Goal: Information Seeking & Learning: Learn about a topic

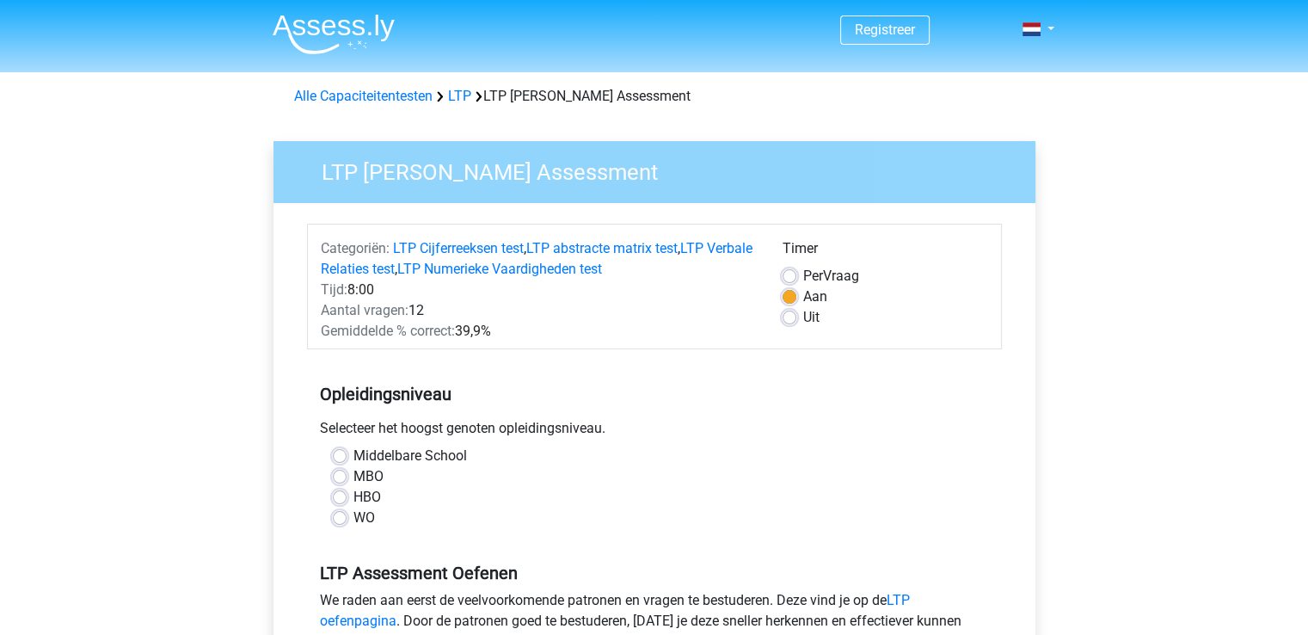
click at [625, 405] on h5 "Opleidingsniveau" at bounding box center [654, 394] width 669 height 34
click at [620, 405] on h5 "Opleidingsniveau" at bounding box center [654, 394] width 669 height 34
drag, startPoint x: 631, startPoint y: 391, endPoint x: 622, endPoint y: 391, distance: 9.5
click at [624, 391] on h5 "Opleidingsniveau" at bounding box center [654, 394] width 669 height 34
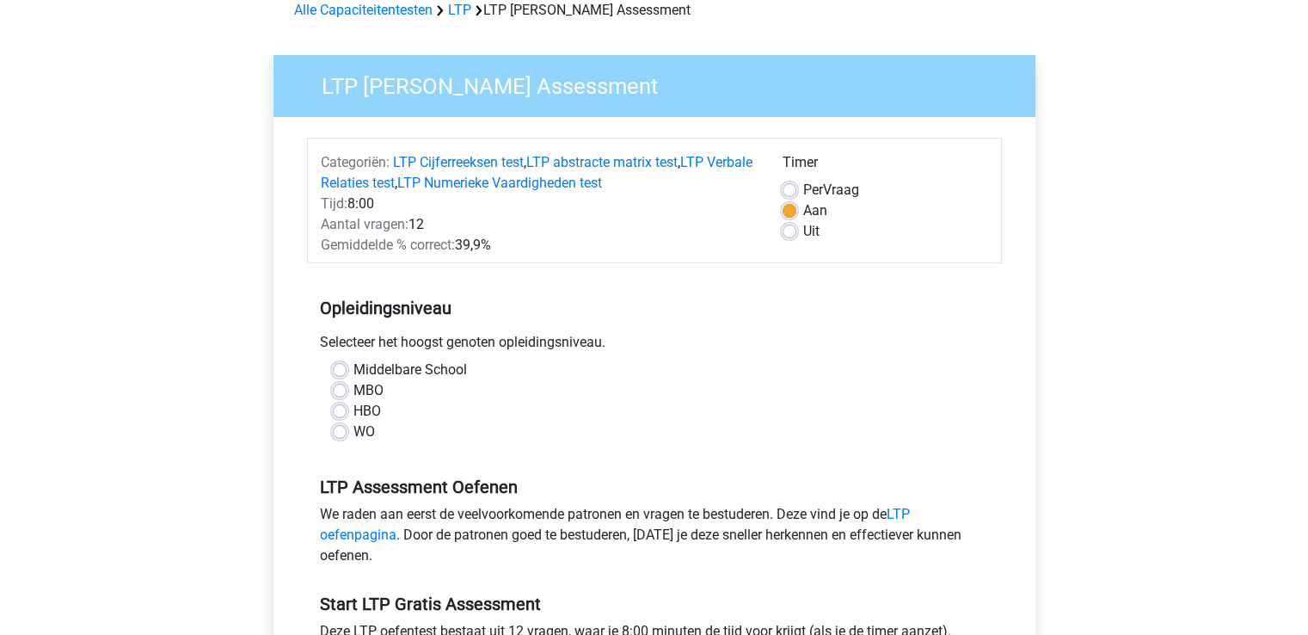
click at [354, 391] on label "MBO" at bounding box center [369, 390] width 30 height 21
click at [335, 391] on input "MBO" at bounding box center [340, 388] width 14 height 17
radio input "true"
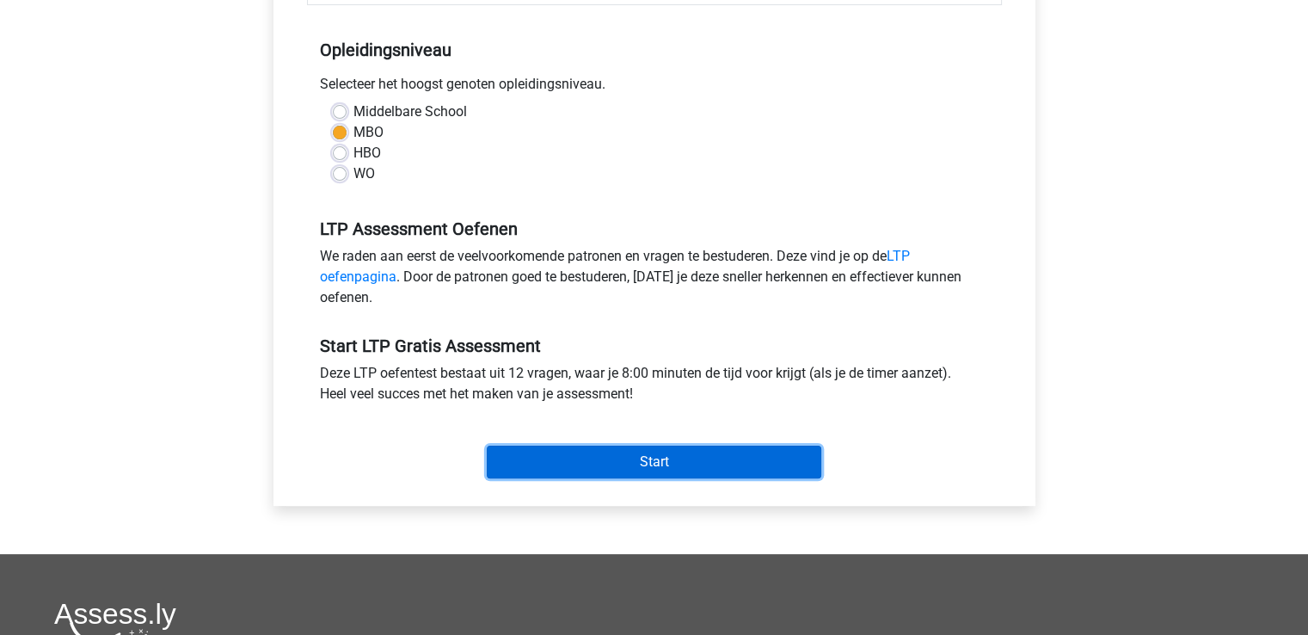
click at [588, 452] on input "Start" at bounding box center [654, 462] width 335 height 33
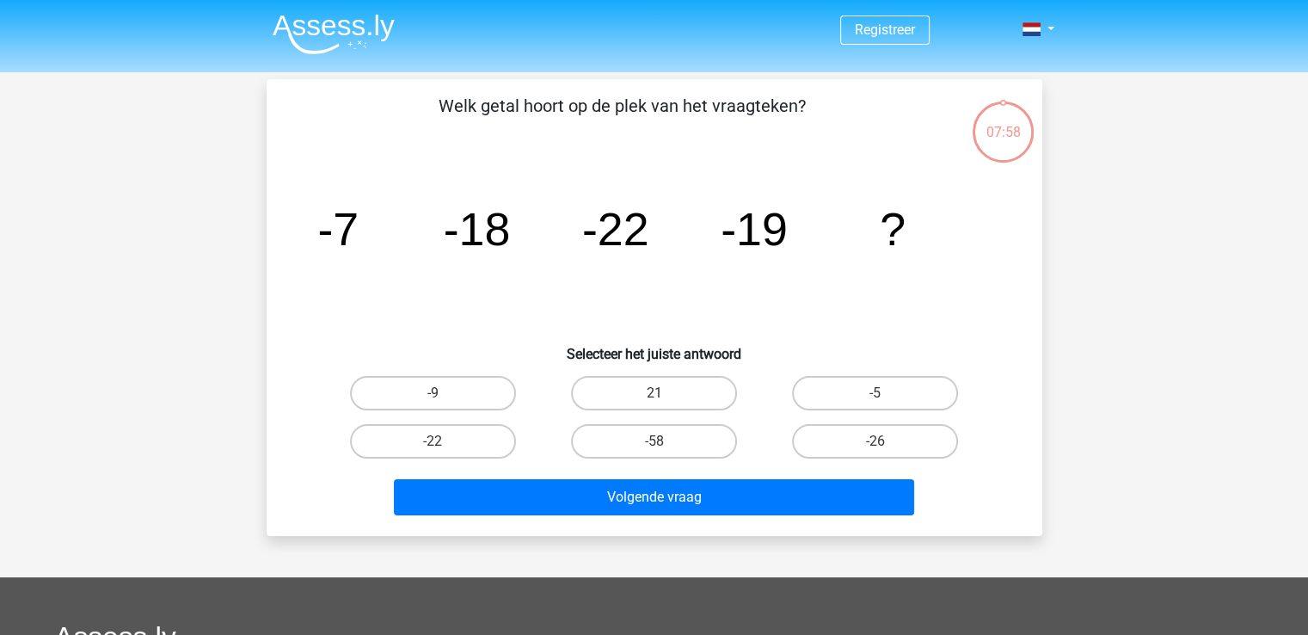
click at [609, 157] on div "Welk getal hoort op de plek van het vraagteken? image/svg+xml -7 -18 -22 -19 ? …" at bounding box center [655, 307] width 762 height 429
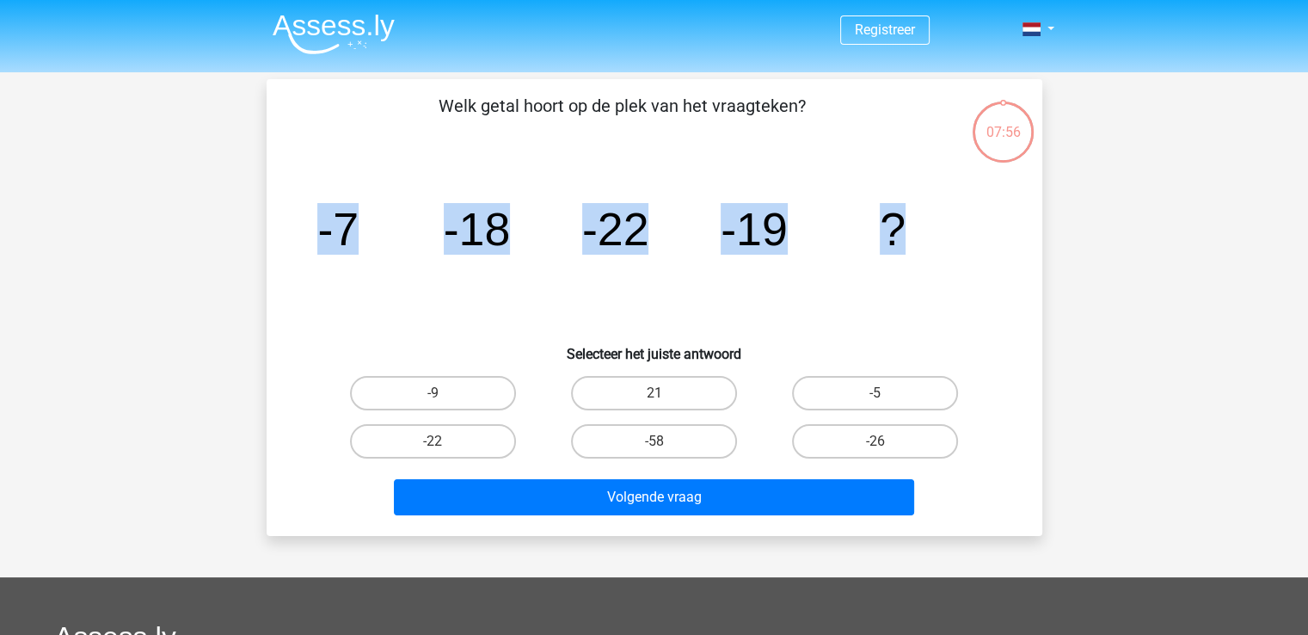
drag, startPoint x: 936, startPoint y: 209, endPoint x: 307, endPoint y: 194, distance: 629.0
click at [308, 194] on icon "image/svg+xml -7 -18 -22 -19 ?" at bounding box center [654, 245] width 693 height 174
click at [391, 252] on icon "image/svg+xml -7 -18 -22 -19 ?" at bounding box center [654, 245] width 693 height 174
click at [637, 238] on tspan "-22" at bounding box center [614, 229] width 67 height 52
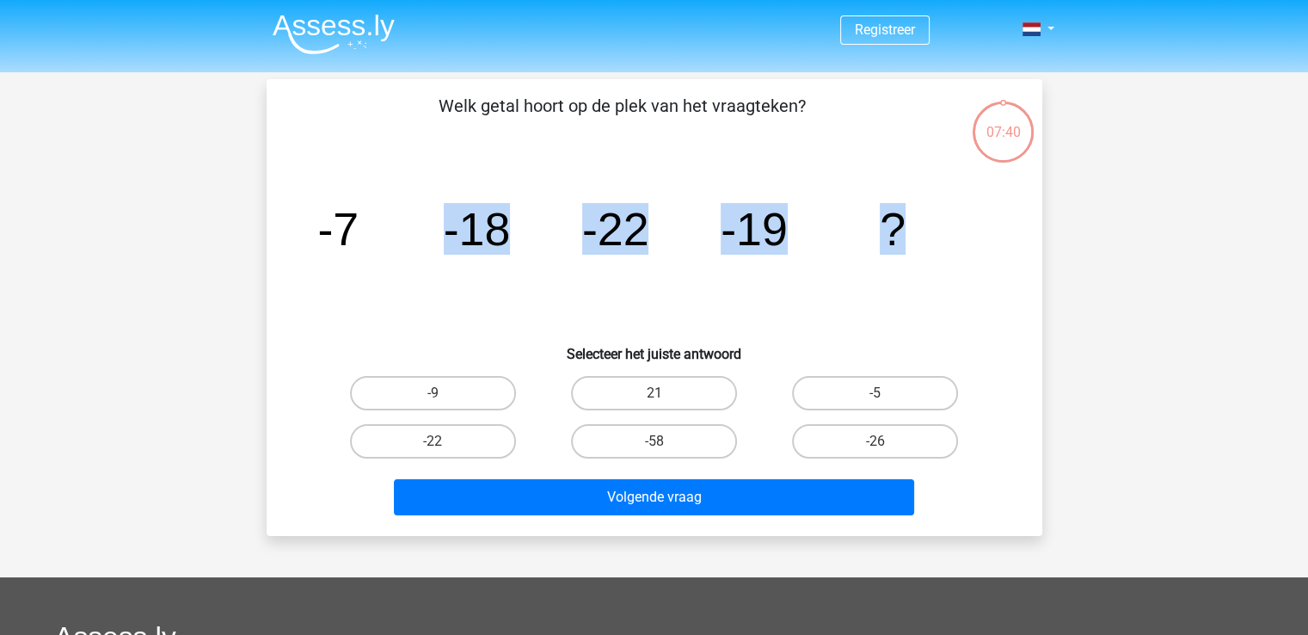
drag, startPoint x: 933, startPoint y: 232, endPoint x: 244, endPoint y: 188, distance: 690.4
click at [244, 188] on div "Registreer" at bounding box center [654, 515] width 1308 height 1031
click at [466, 221] on tspan "-18" at bounding box center [476, 229] width 67 height 52
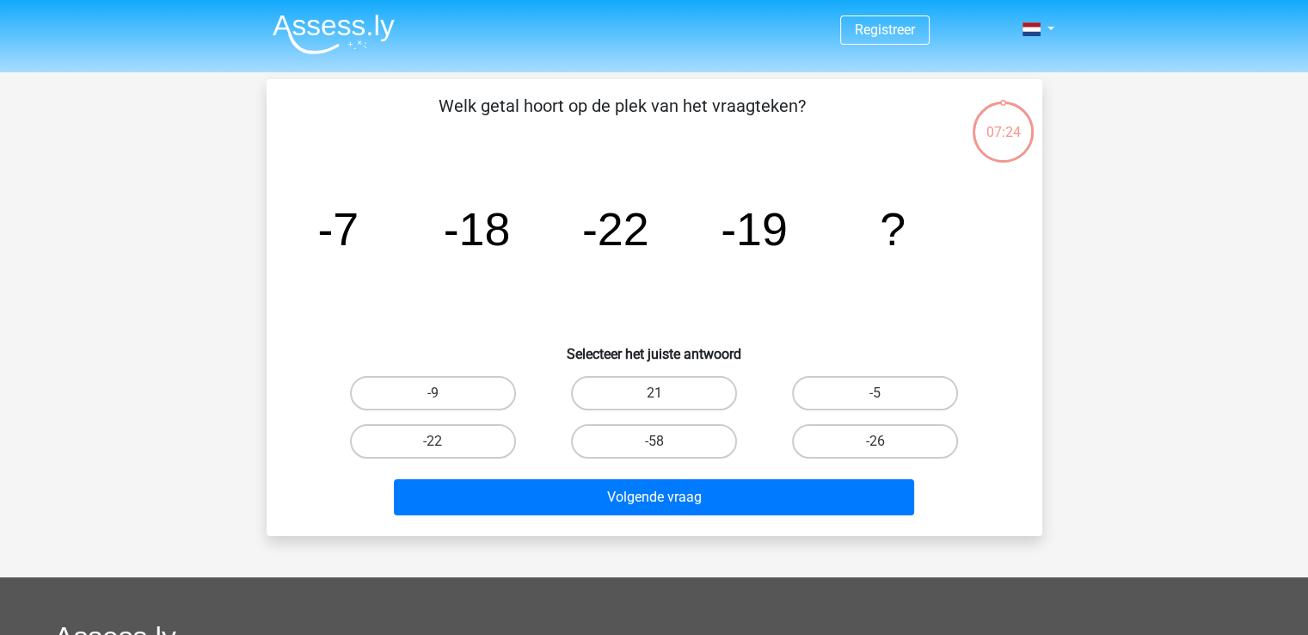
click at [909, 243] on icon "image/svg+xml -7 -18 -22 -19 ?" at bounding box center [654, 245] width 693 height 174
click at [883, 237] on tspan "?" at bounding box center [893, 229] width 26 height 52
click at [489, 387] on label "-9" at bounding box center [433, 393] width 166 height 34
click at [444, 393] on input "-9" at bounding box center [438, 398] width 11 height 11
radio input "true"
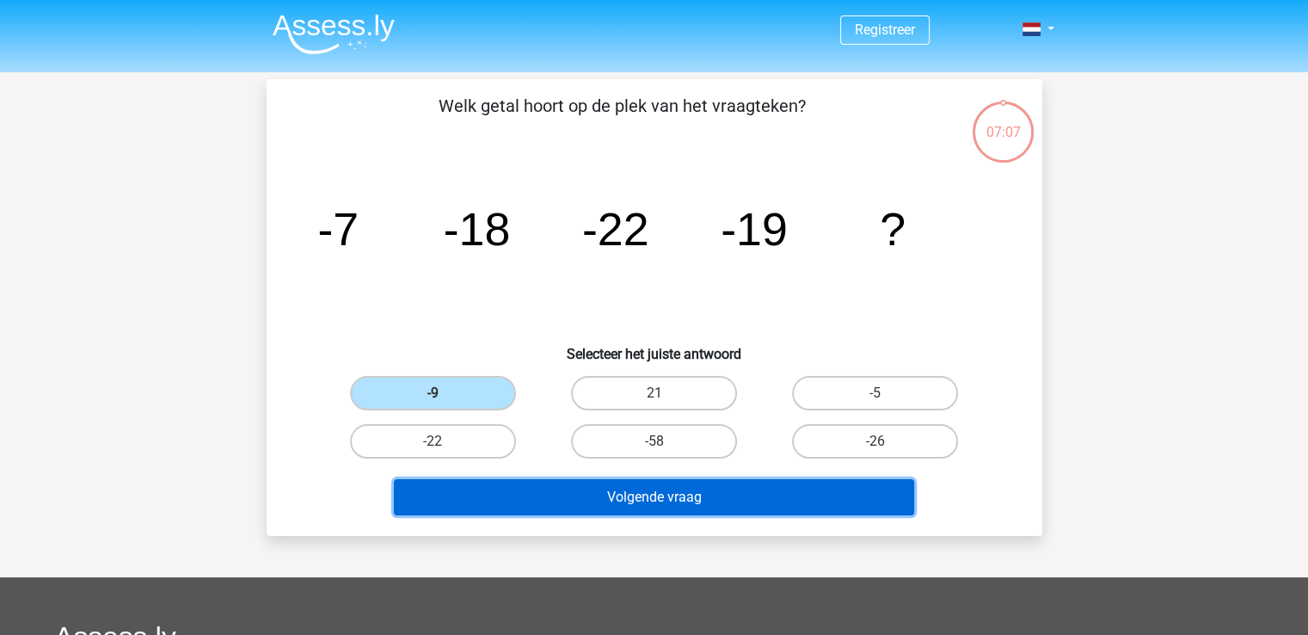
click at [487, 490] on button "Volgende vraag" at bounding box center [654, 497] width 520 height 36
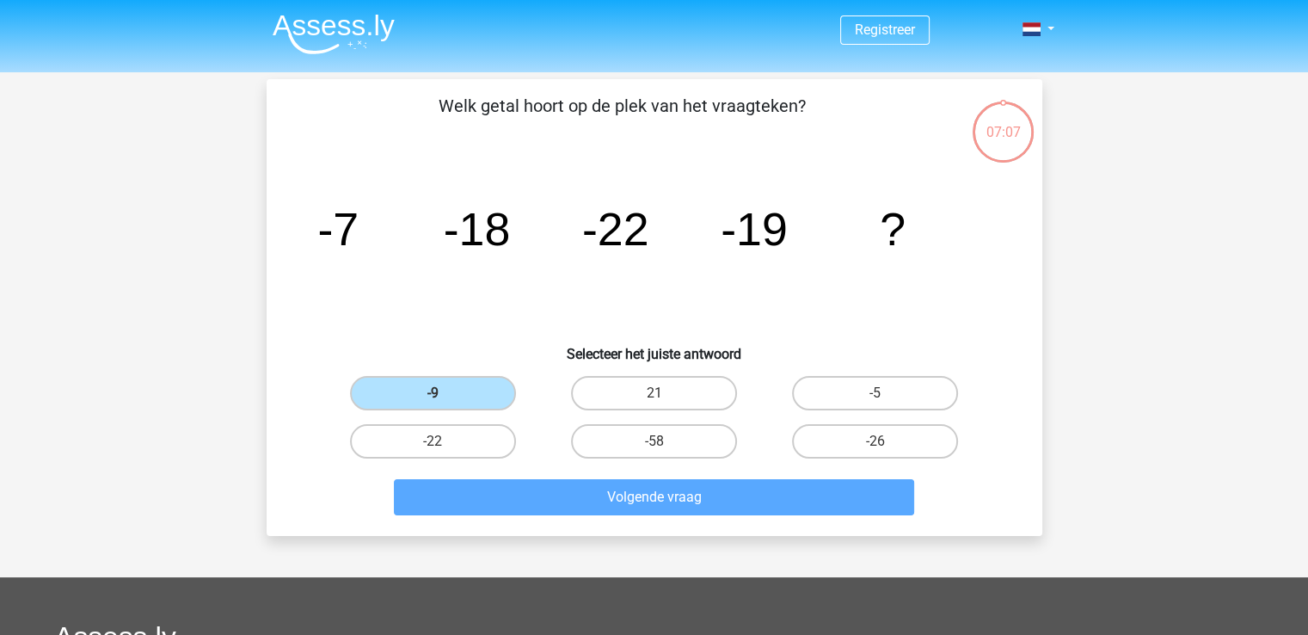
scroll to position [79, 0]
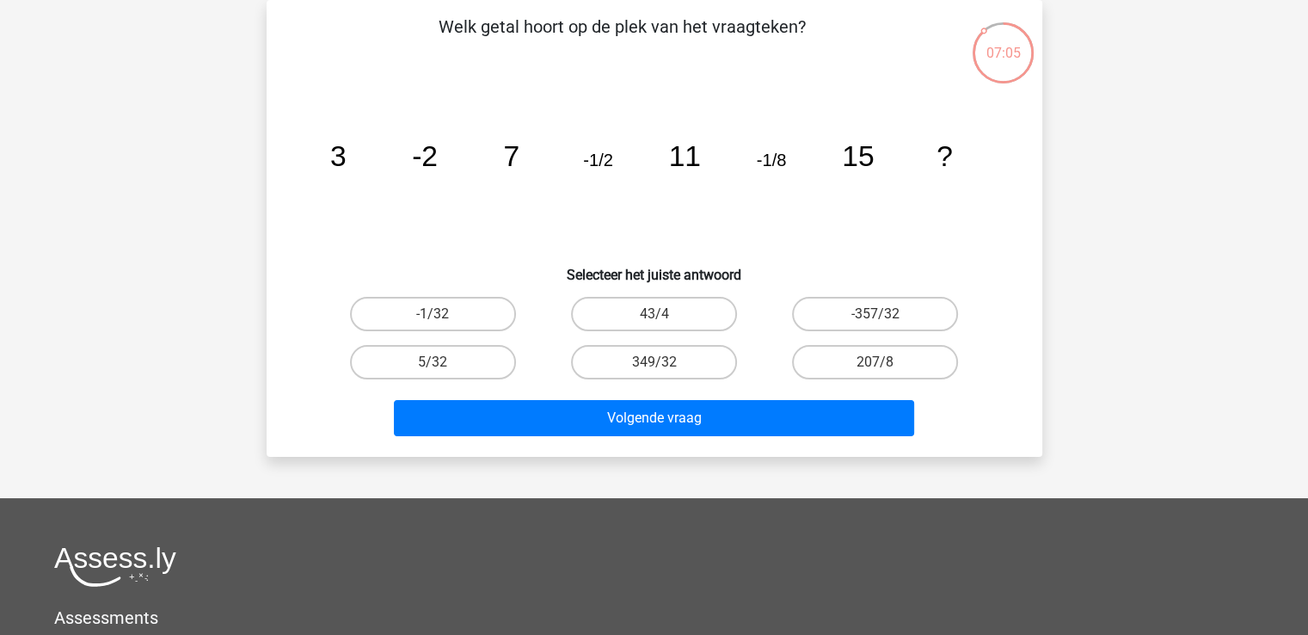
click at [965, 154] on icon "image/svg+xml 3 -2 7 -1/2 11 -1/8 15 ?" at bounding box center [654, 166] width 693 height 174
click at [970, 131] on icon "image/svg+xml 3 -2 7 -1/2 11 -1/8 15 ?" at bounding box center [654, 166] width 693 height 174
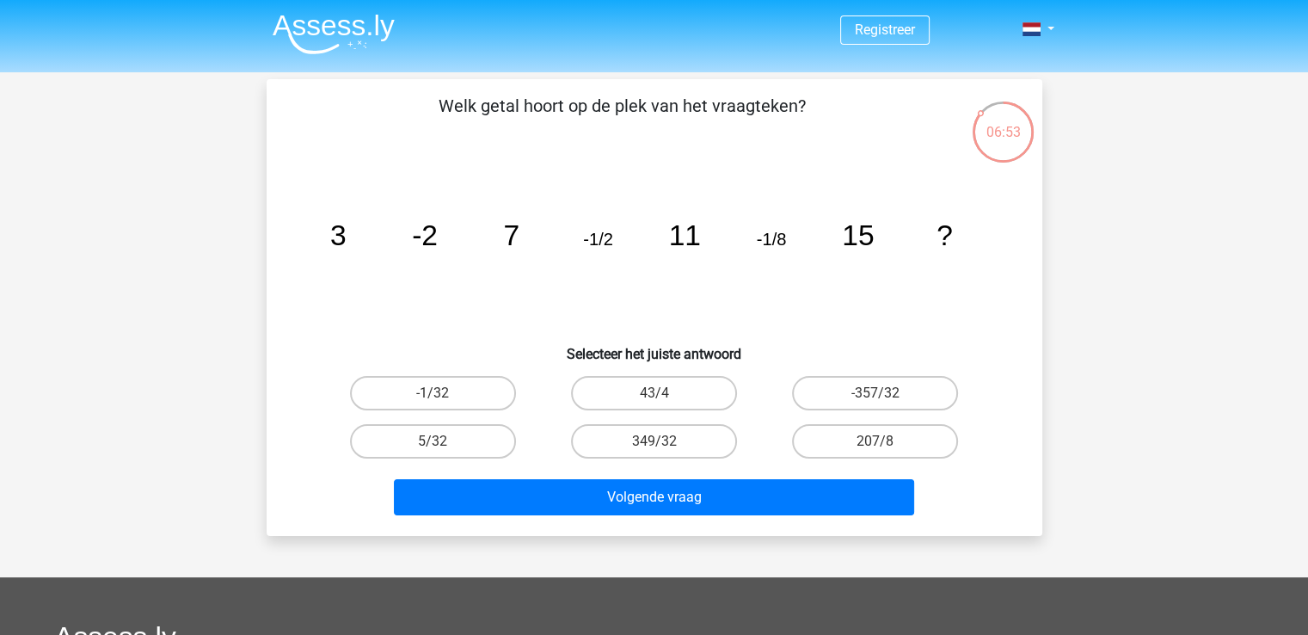
drag, startPoint x: 973, startPoint y: 0, endPoint x: 1084, endPoint y: 329, distance: 346.8
click at [1084, 329] on div "Registreer" at bounding box center [654, 515] width 1308 height 1031
drag, startPoint x: 996, startPoint y: 237, endPoint x: 264, endPoint y: 89, distance: 746.8
click at [264, 89] on div "06:50 Vraag 2 van de 12 Categorie: LTP gratis assessment Welk getal hoort op de…" at bounding box center [654, 307] width 803 height 457
copy div "Welk getal hoort op de plek van het vraagteken? image/svg+xml 3 -2 7 -1/2 11 -1…"
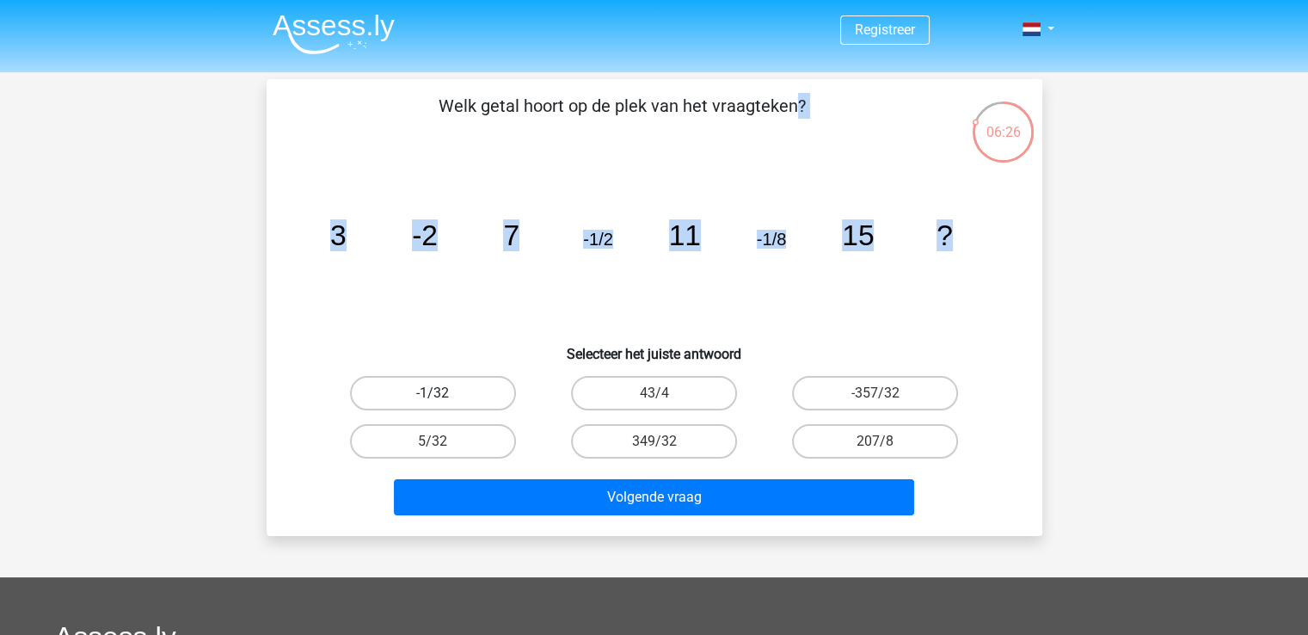
click at [363, 382] on label "-1/32" at bounding box center [433, 393] width 166 height 34
click at [433, 393] on input "-1/32" at bounding box center [438, 398] width 11 height 11
radio input "true"
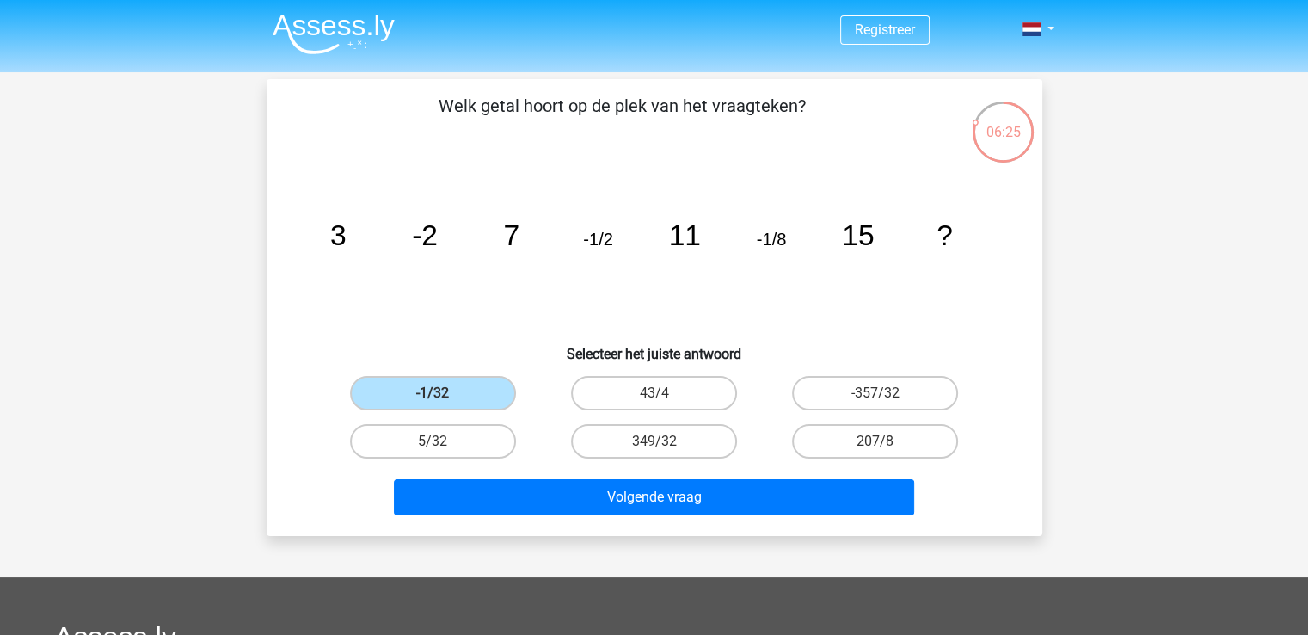
click at [523, 521] on div "Welk getal hoort op de plek van het vraagteken? image/svg+xml 3 -2 7 -1/2 11 -1…" at bounding box center [655, 307] width 776 height 457
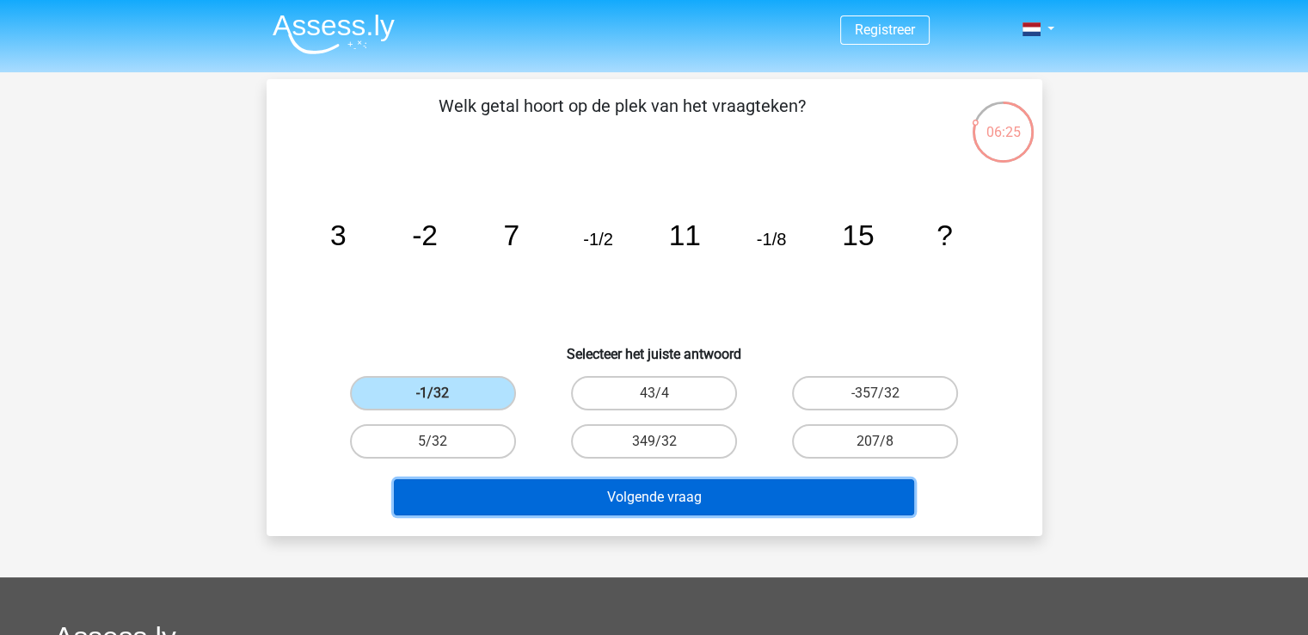
click at [522, 490] on button "Volgende vraag" at bounding box center [654, 497] width 520 height 36
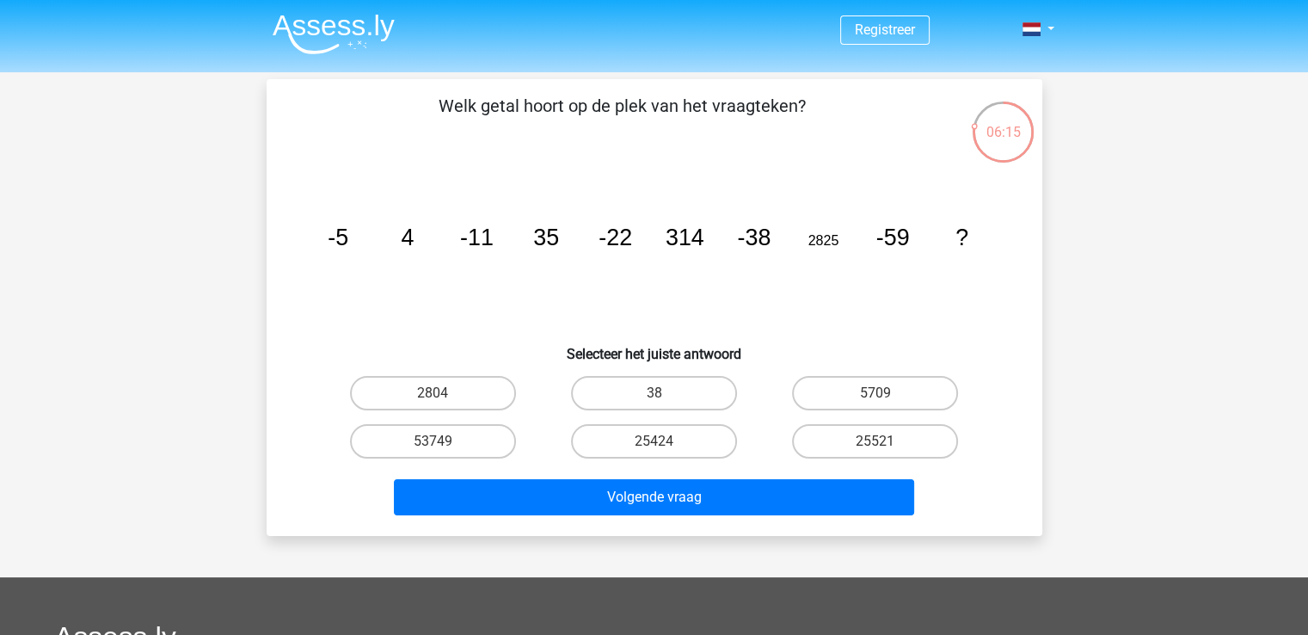
click at [819, 230] on icon "image/svg+xml -5 4 -11 35 -22 314 -38 2825 -59 ?" at bounding box center [654, 245] width 693 height 174
click at [901, 243] on tspan "-59" at bounding box center [893, 238] width 34 height 26
click at [900, 243] on tspan "-59" at bounding box center [893, 238] width 34 height 26
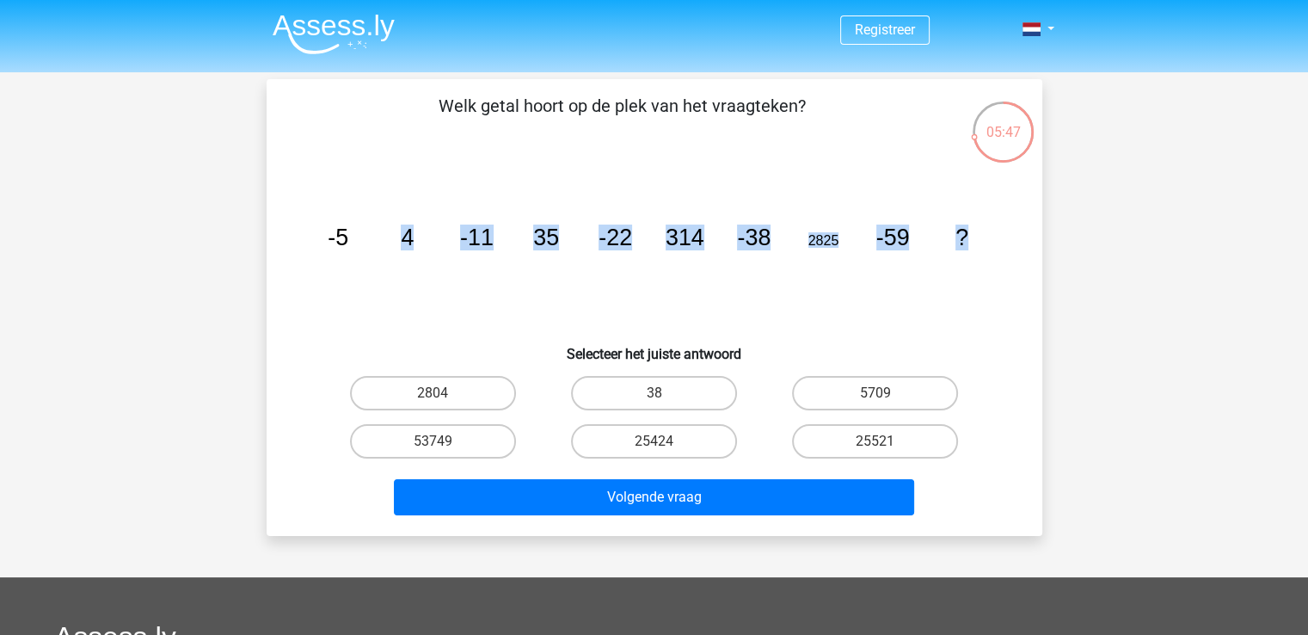
drag, startPoint x: 992, startPoint y: 246, endPoint x: 299, endPoint y: 194, distance: 694.4
click at [299, 194] on div "image/svg+xml -5 4 -11 35 -22 314 -38 2825 -59 ?" at bounding box center [654, 245] width 721 height 174
click at [458, 249] on icon "image/svg+xml -5 4 -11 35 -22 314 -38 2825 -59 ?" at bounding box center [654, 245] width 693 height 174
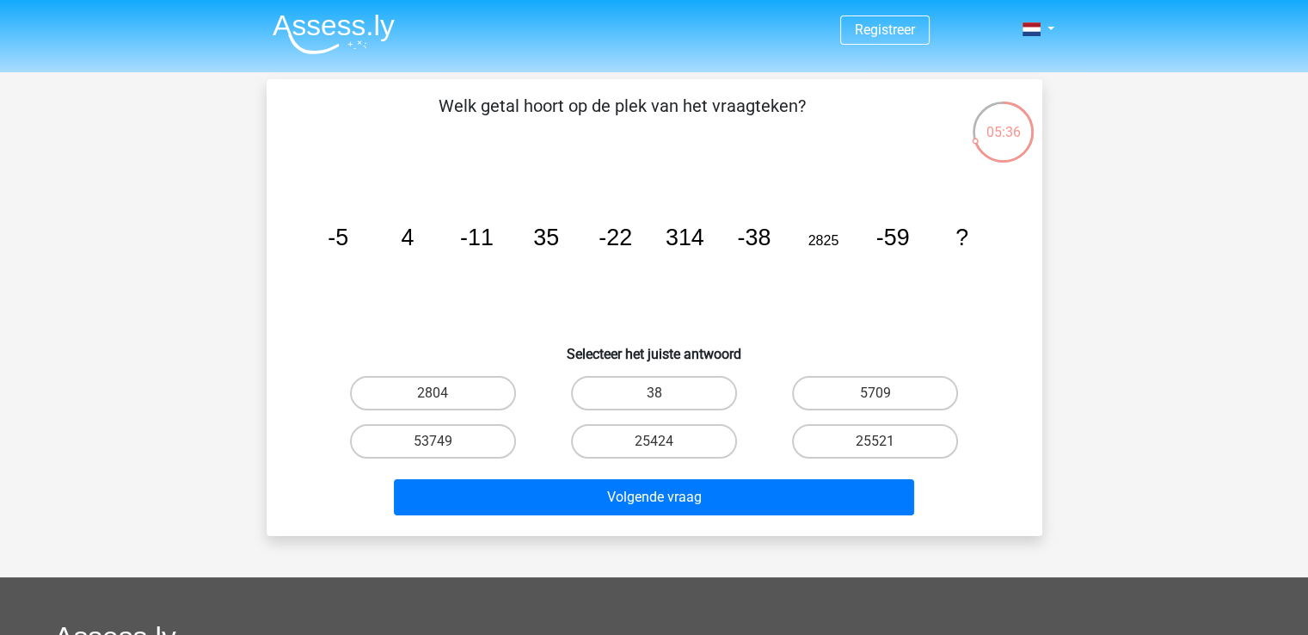
click at [806, 312] on icon "image/svg+xml -5 4 -11 35 -22 314 -38 2825 -59 ?" at bounding box center [654, 245] width 693 height 174
click at [657, 261] on icon "image/svg+xml -5 4 -11 35 -22 314 -38 2825 -59 ?" at bounding box center [654, 245] width 693 height 174
click at [656, 261] on icon "image/svg+xml -5 4 -11 35 -22 314 -38 2825 -59 ?" at bounding box center [654, 245] width 693 height 174
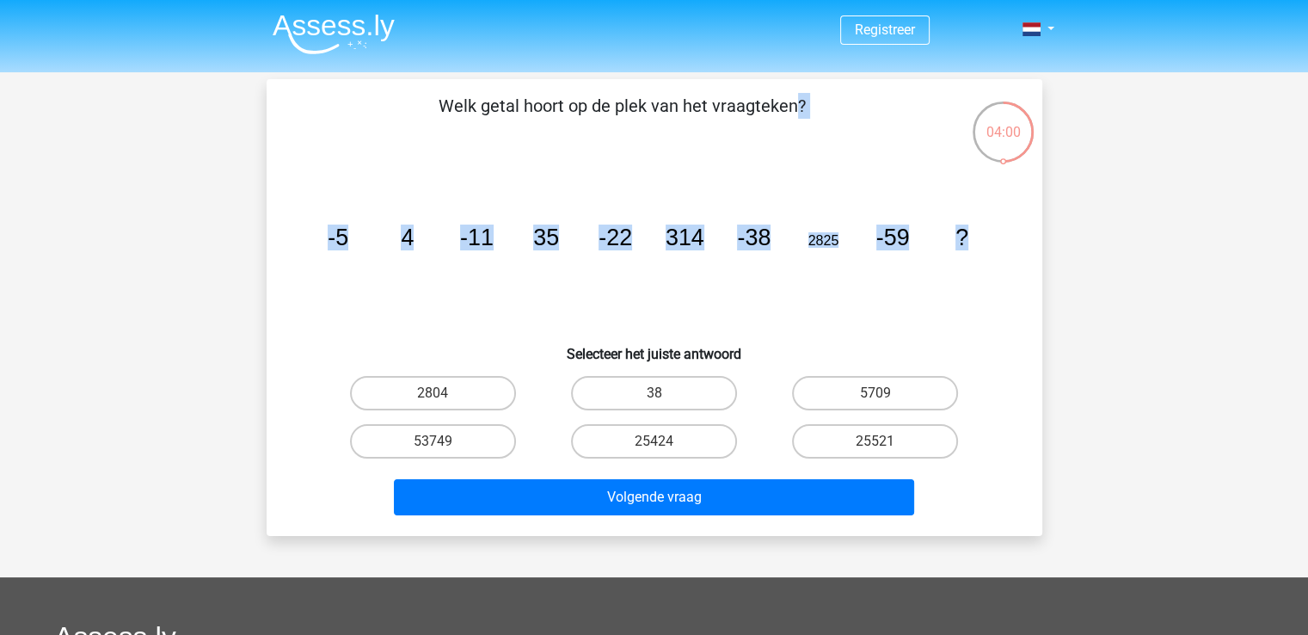
drag, startPoint x: 992, startPoint y: 242, endPoint x: 340, endPoint y: 132, distance: 661.1
click at [340, 132] on div "Welk getal hoort op de plek van het vraagteken? image/svg+xml -5 4 -11 35 -22 3…" at bounding box center [655, 307] width 762 height 429
copy div "Welk getal hoort op de plek van het vraagteken? image/svg+xml -5 4 -11 35 -22 3…"
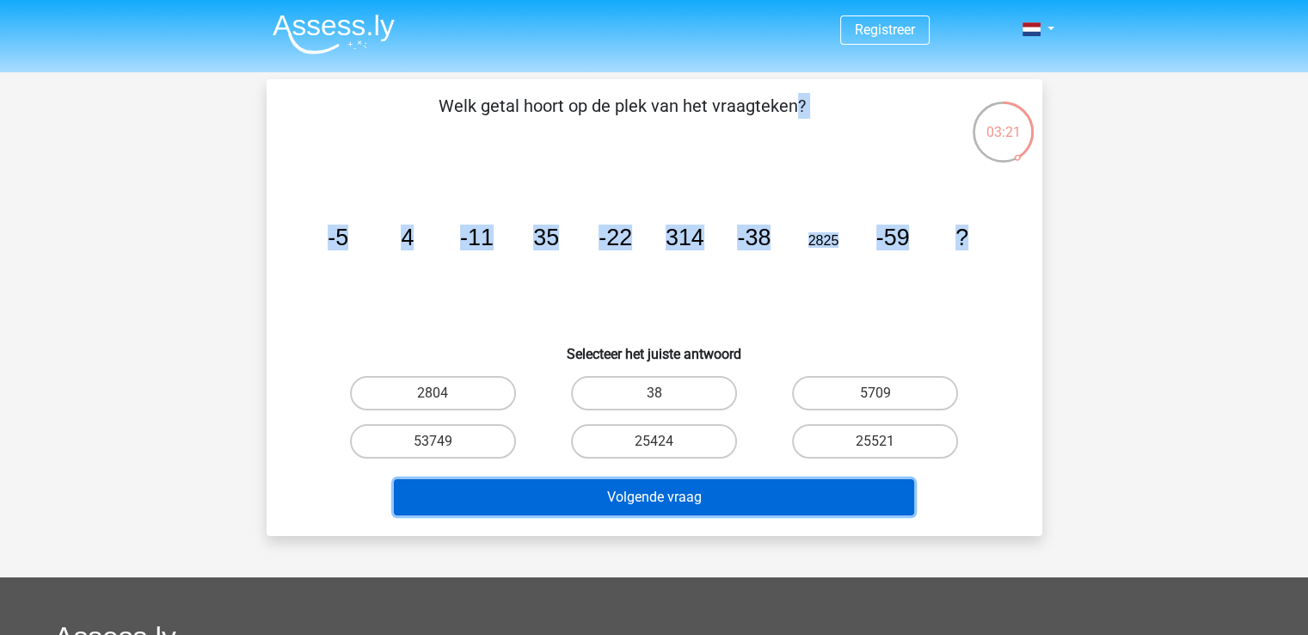
click at [534, 501] on button "Volgende vraag" at bounding box center [654, 497] width 520 height 36
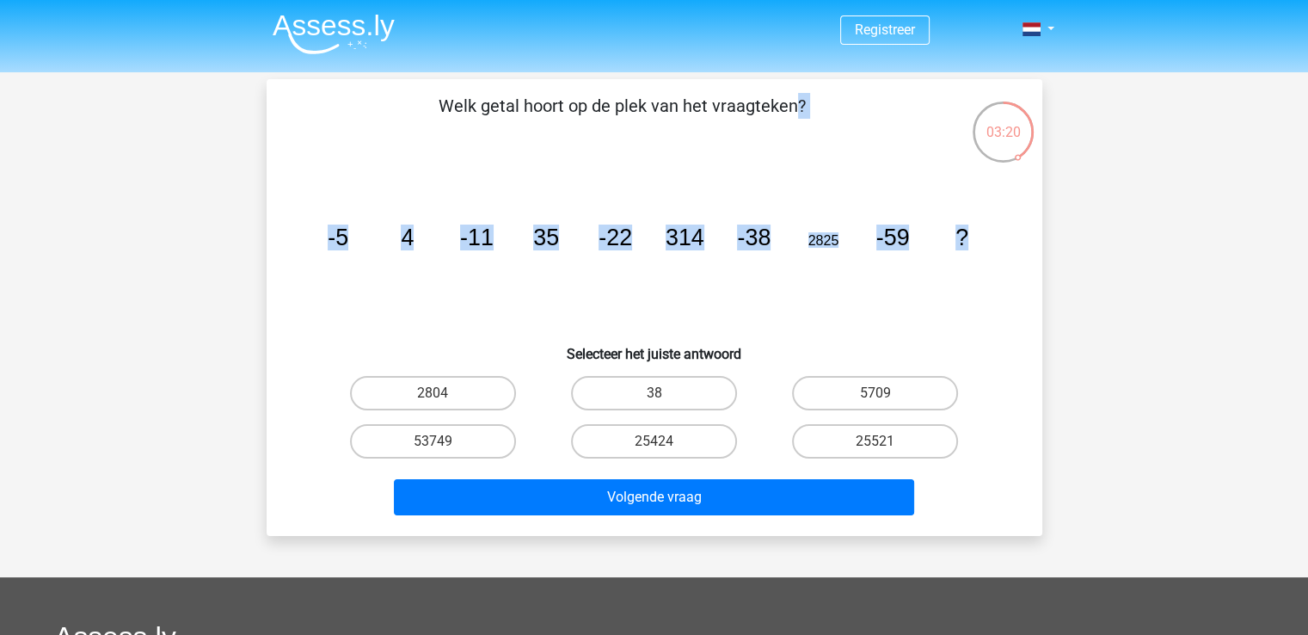
click at [589, 322] on icon "image/svg+xml -5 4 -11 35 -22 314 -38 2825 -59 ?" at bounding box center [654, 245] width 693 height 174
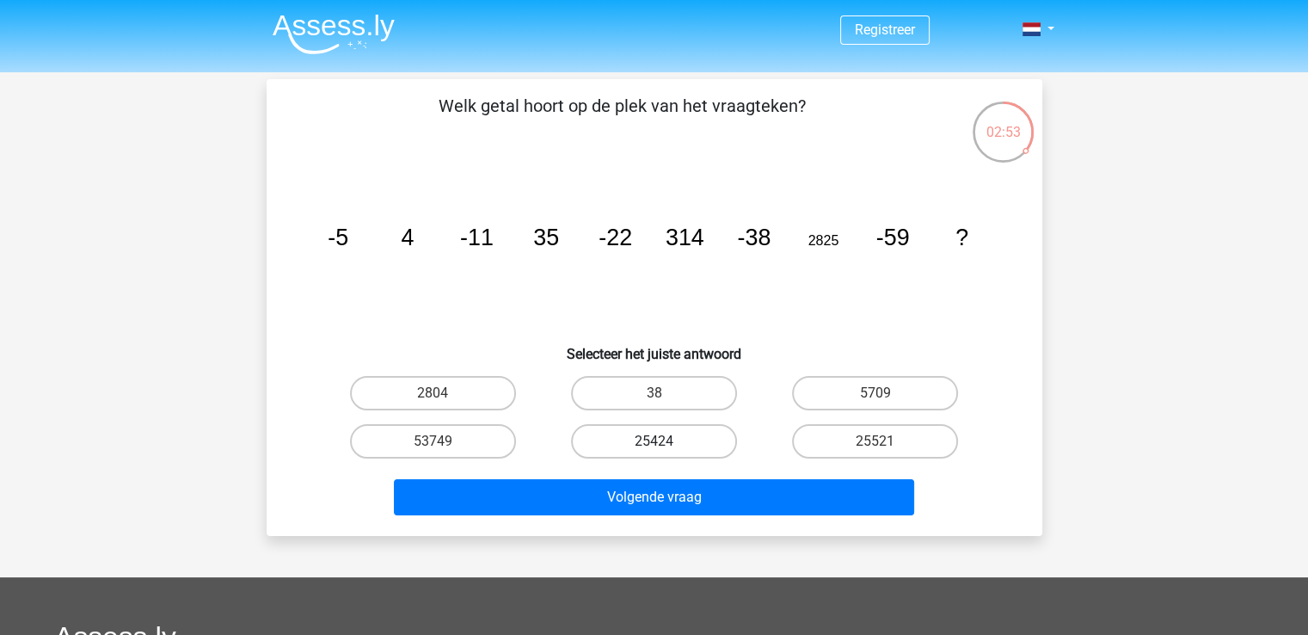
click at [592, 453] on label "25424" at bounding box center [654, 441] width 166 height 34
click at [654, 452] on input "25424" at bounding box center [659, 446] width 11 height 11
radio input "true"
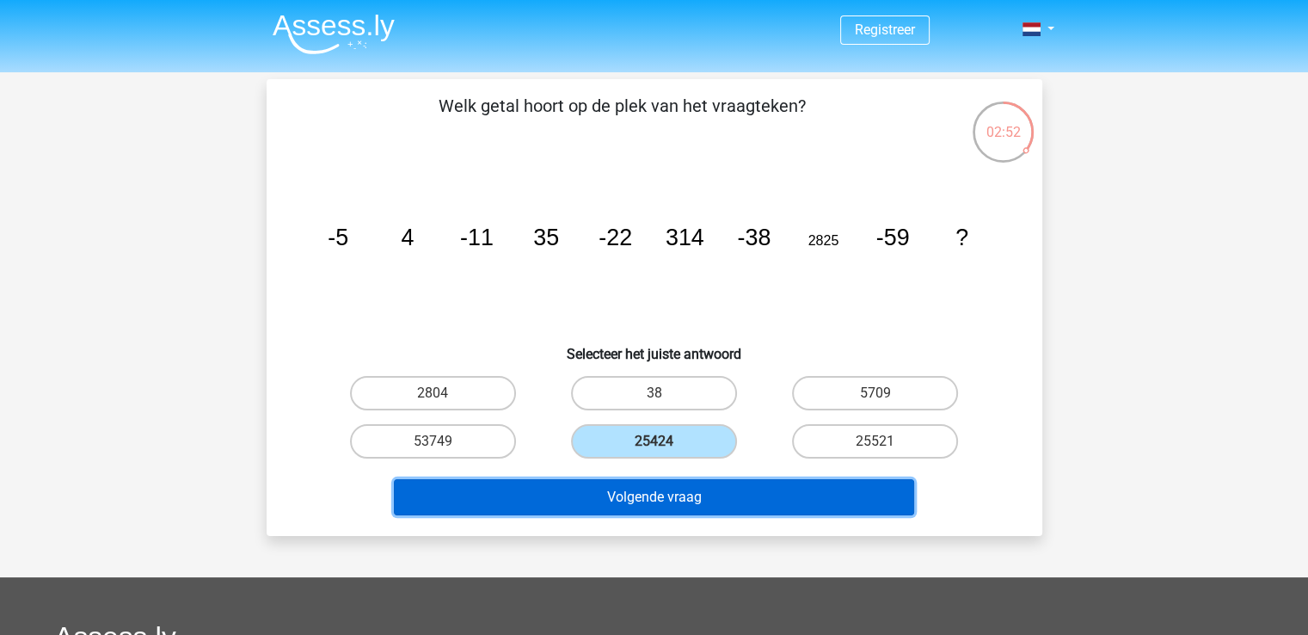
click at [591, 506] on button "Volgende vraag" at bounding box center [654, 497] width 520 height 36
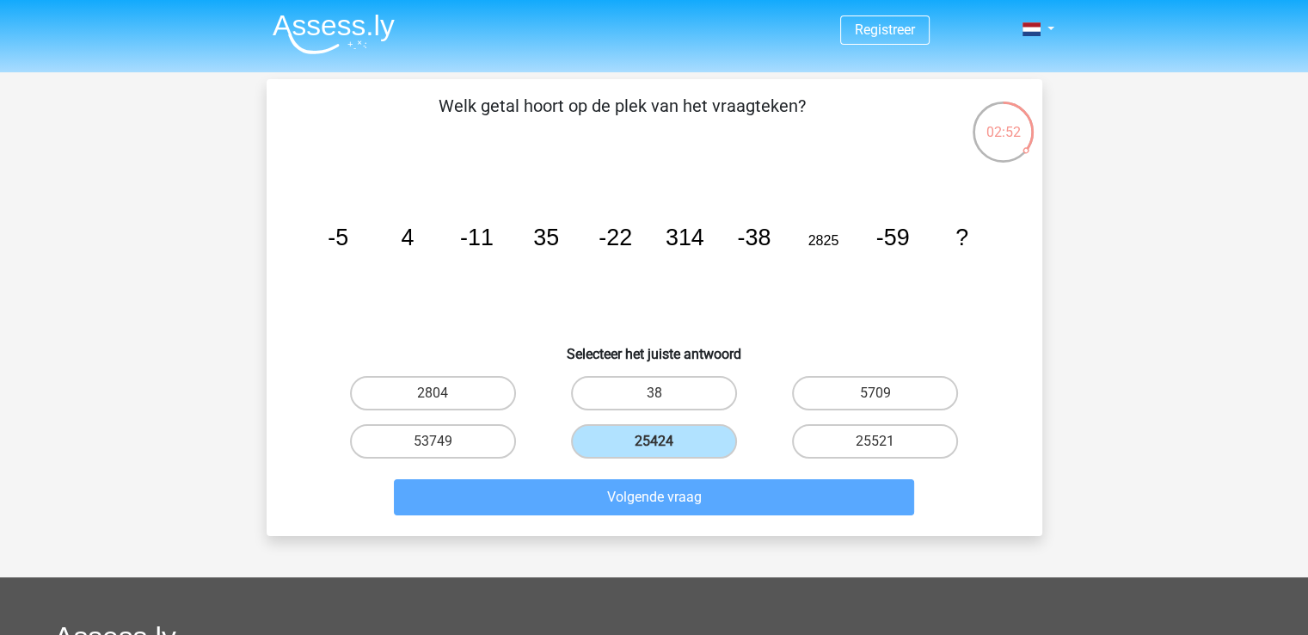
scroll to position [79, 0]
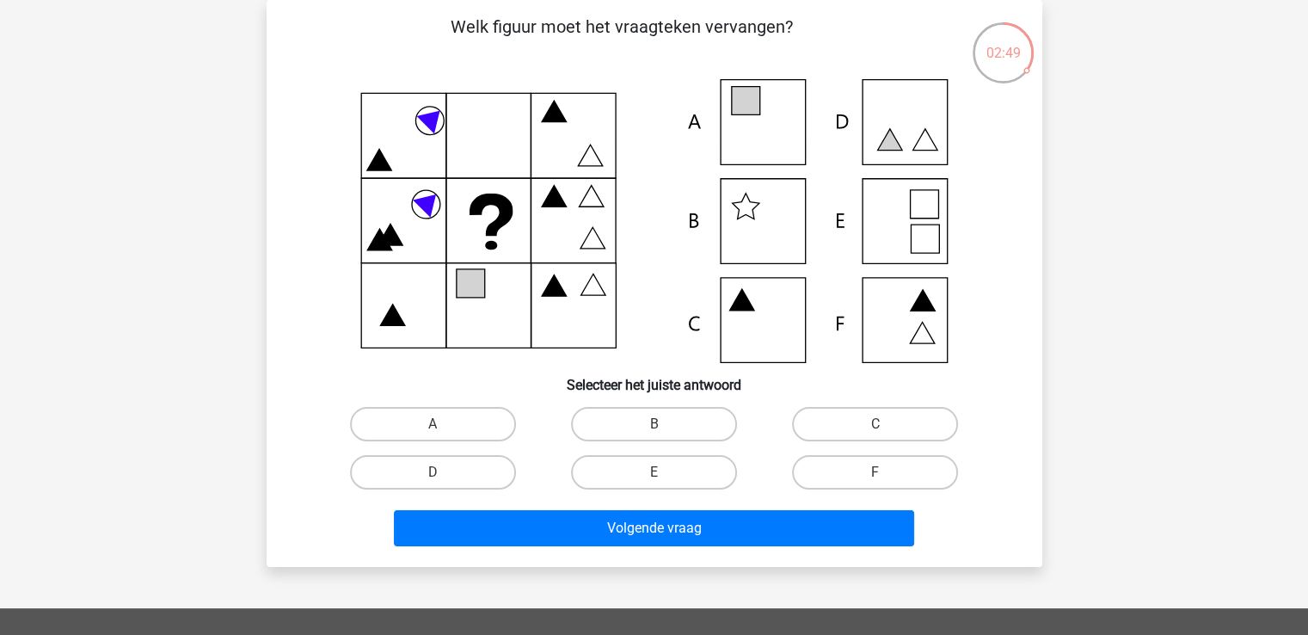
click at [1151, 397] on div "Registreer" at bounding box center [654, 491] width 1308 height 1141
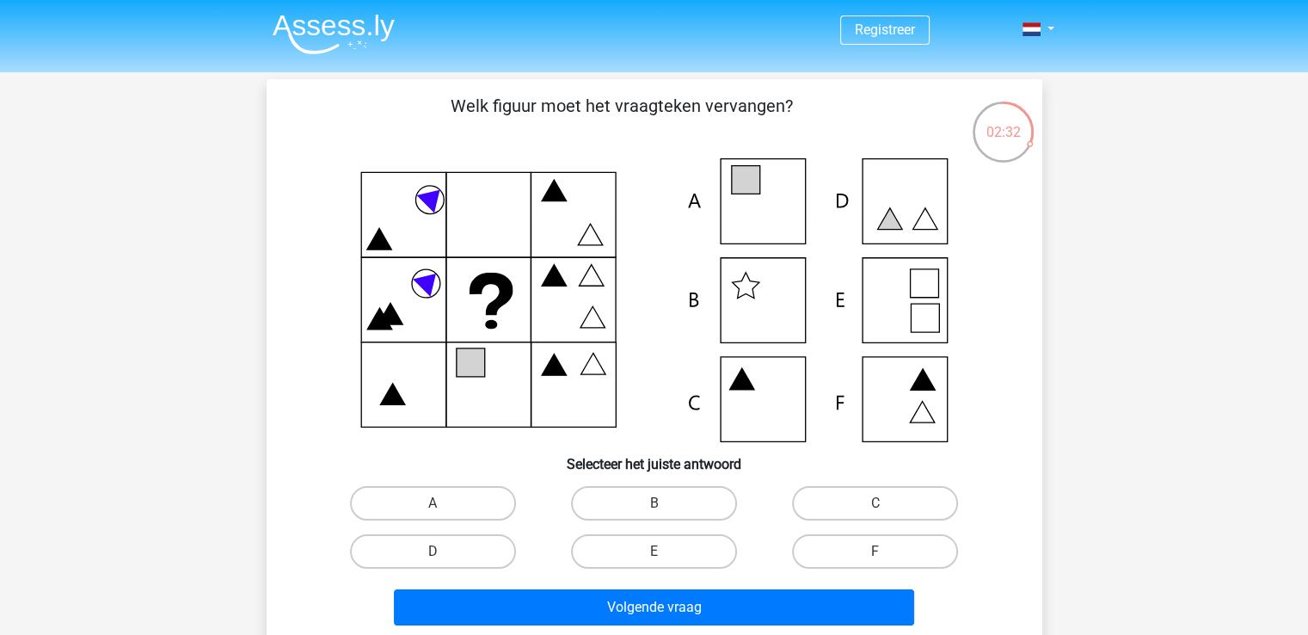
drag, startPoint x: 1080, startPoint y: 332, endPoint x: 1064, endPoint y: 306, distance: 30.5
click at [1080, 332] on div "Registreer" at bounding box center [654, 570] width 1308 height 1141
click at [770, 178] on icon at bounding box center [654, 300] width 693 height 284
click at [379, 514] on label "A" at bounding box center [433, 503] width 166 height 34
click at [433, 514] on input "A" at bounding box center [438, 508] width 11 height 11
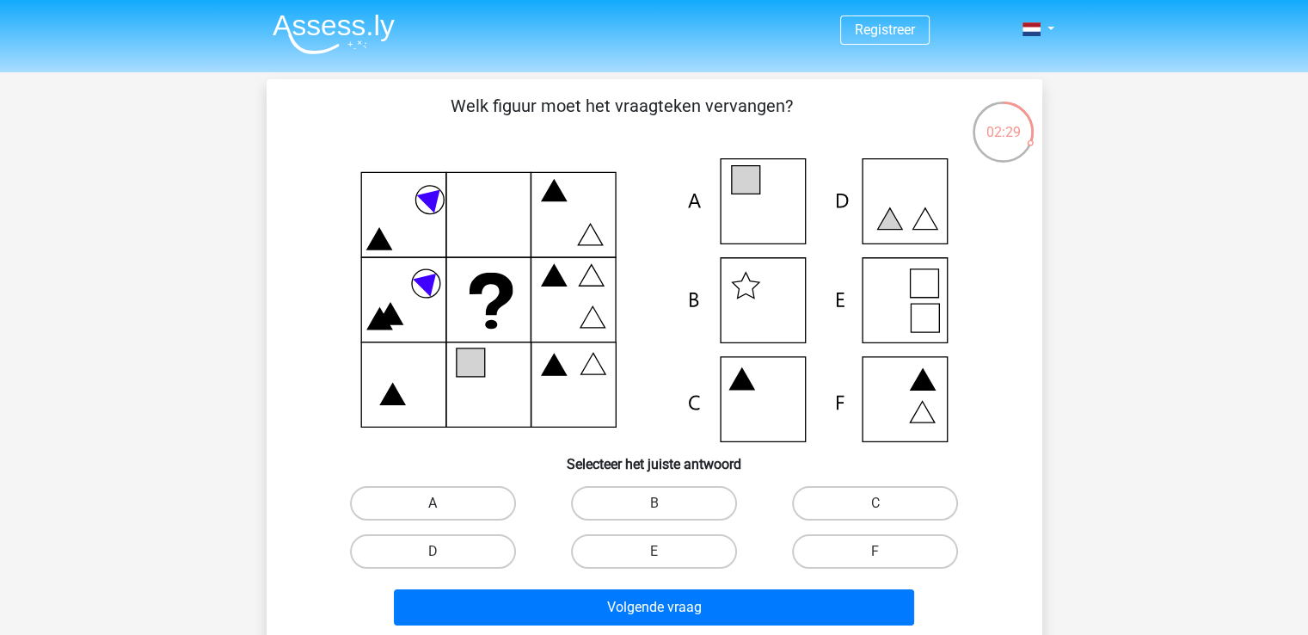
radio input "true"
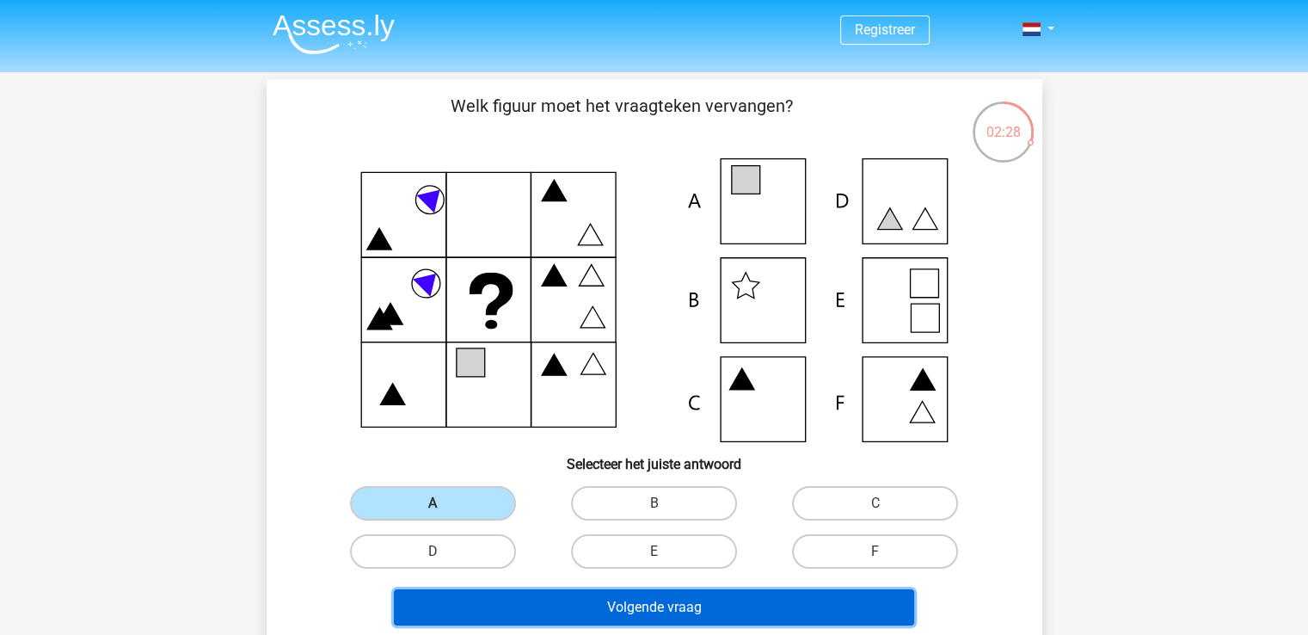
click at [481, 601] on button "Volgende vraag" at bounding box center [654, 607] width 520 height 36
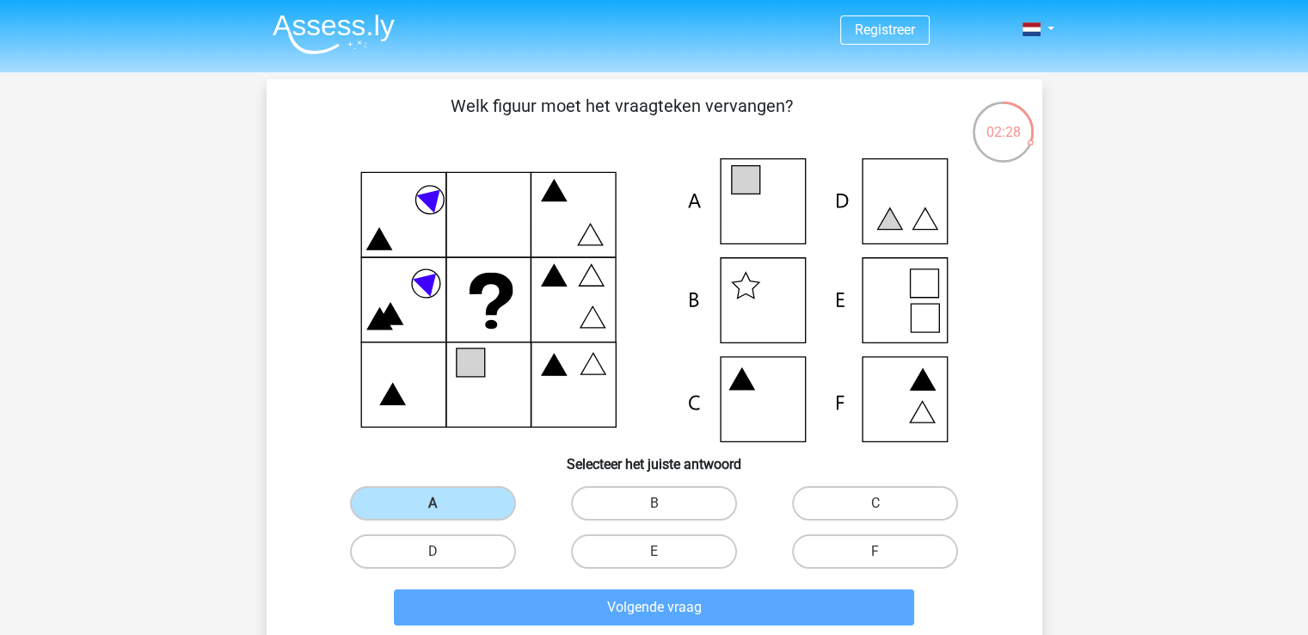
scroll to position [79, 0]
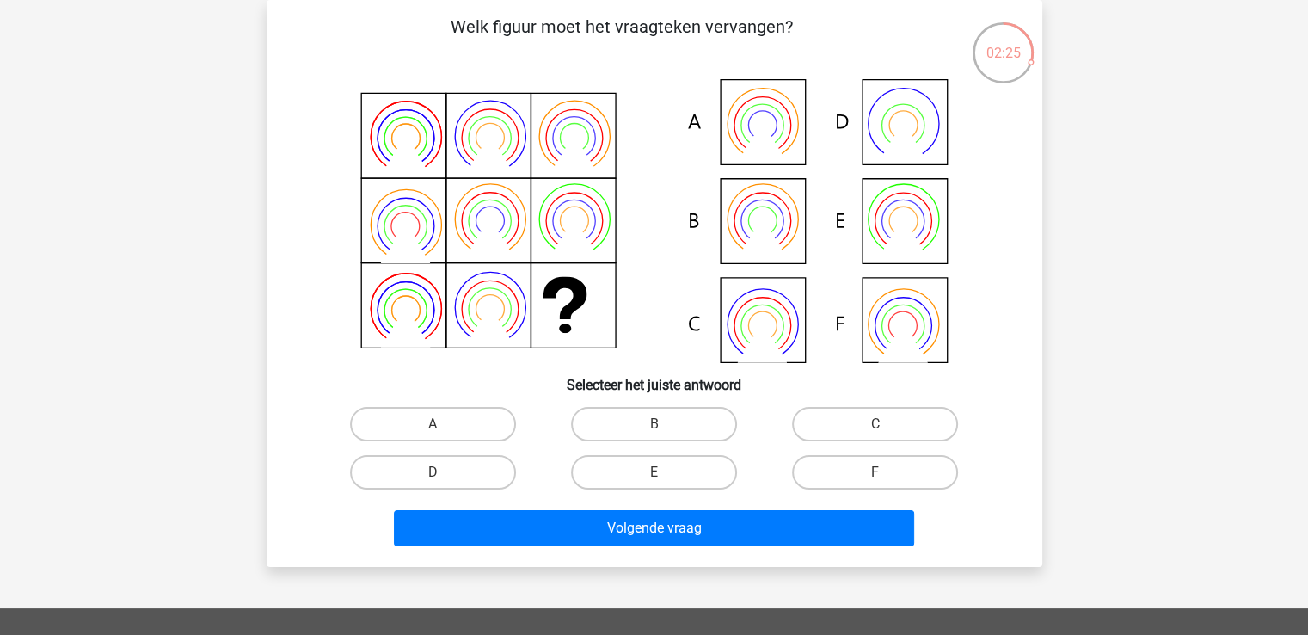
click at [1177, 372] on div "Registreer" at bounding box center [654, 491] width 1308 height 1141
click at [1036, 432] on div "Welk figuur moet het vraagteken vervangen?" at bounding box center [655, 283] width 776 height 567
click at [1084, 417] on div "Registreer" at bounding box center [654, 491] width 1308 height 1141
click at [987, 341] on icon at bounding box center [654, 221] width 693 height 284
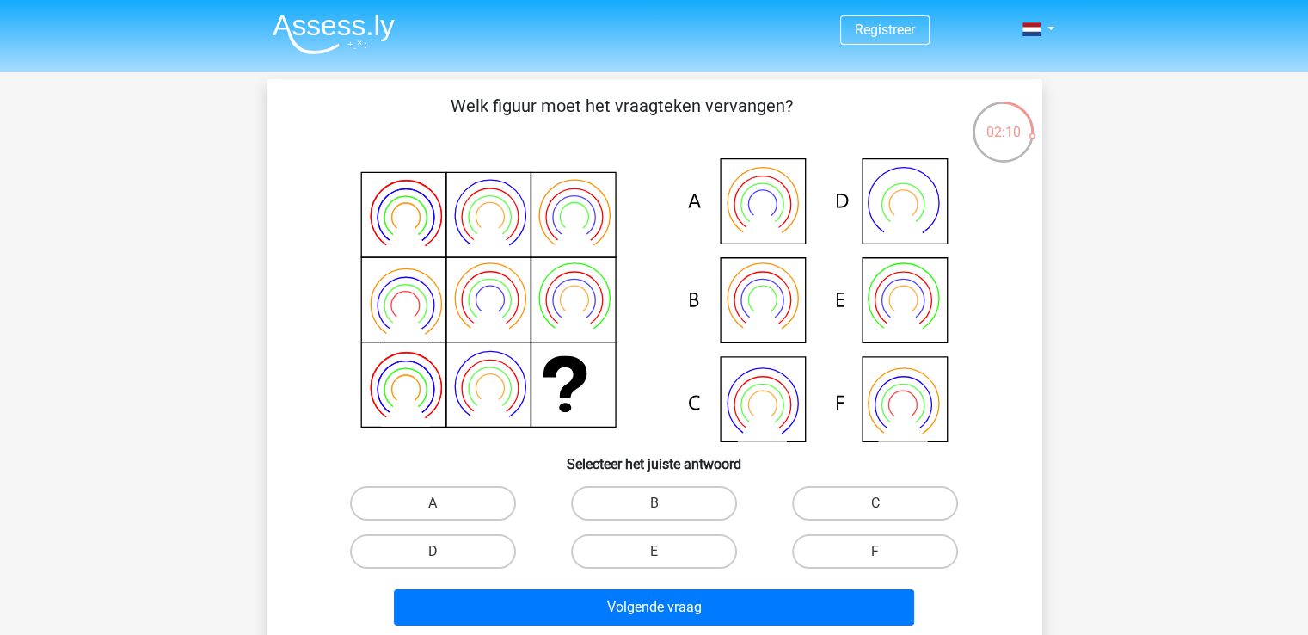
click at [1092, 304] on div "Registreer" at bounding box center [654, 570] width 1308 height 1141
click at [777, 388] on icon at bounding box center [654, 300] width 693 height 284
click at [805, 502] on label "C" at bounding box center [875, 503] width 166 height 34
click at [876, 503] on input "C" at bounding box center [881, 508] width 11 height 11
radio input "true"
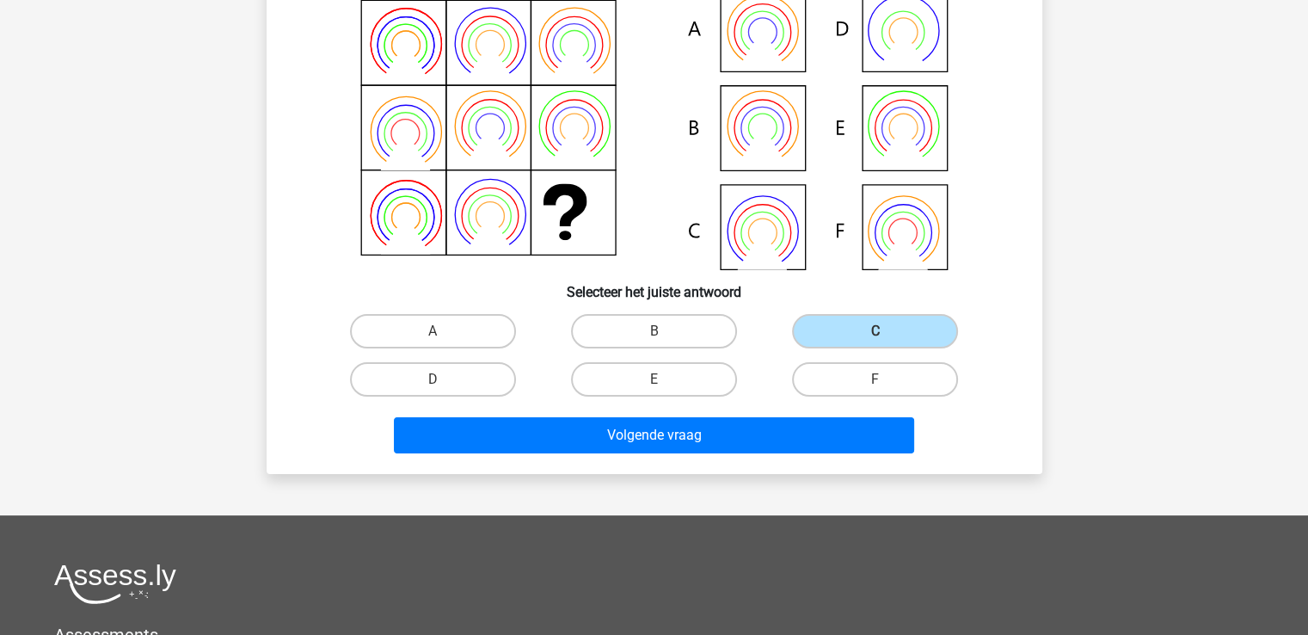
scroll to position [86, 0]
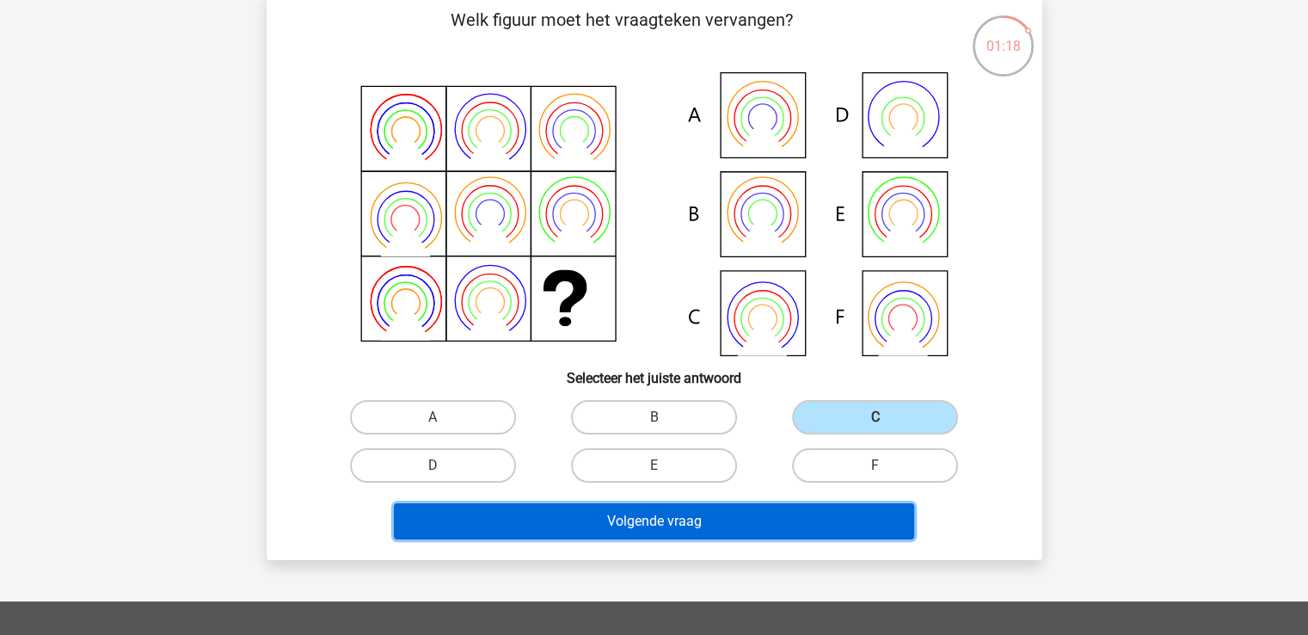
click at [582, 511] on button "Volgende vraag" at bounding box center [654, 521] width 520 height 36
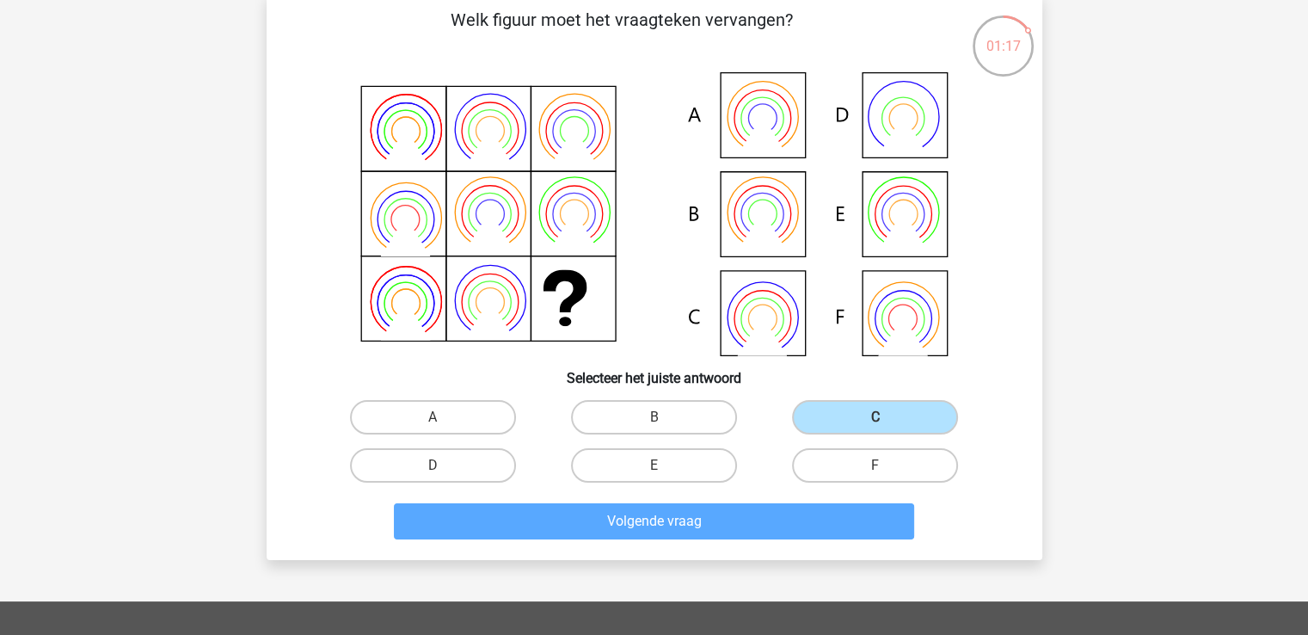
scroll to position [79, 0]
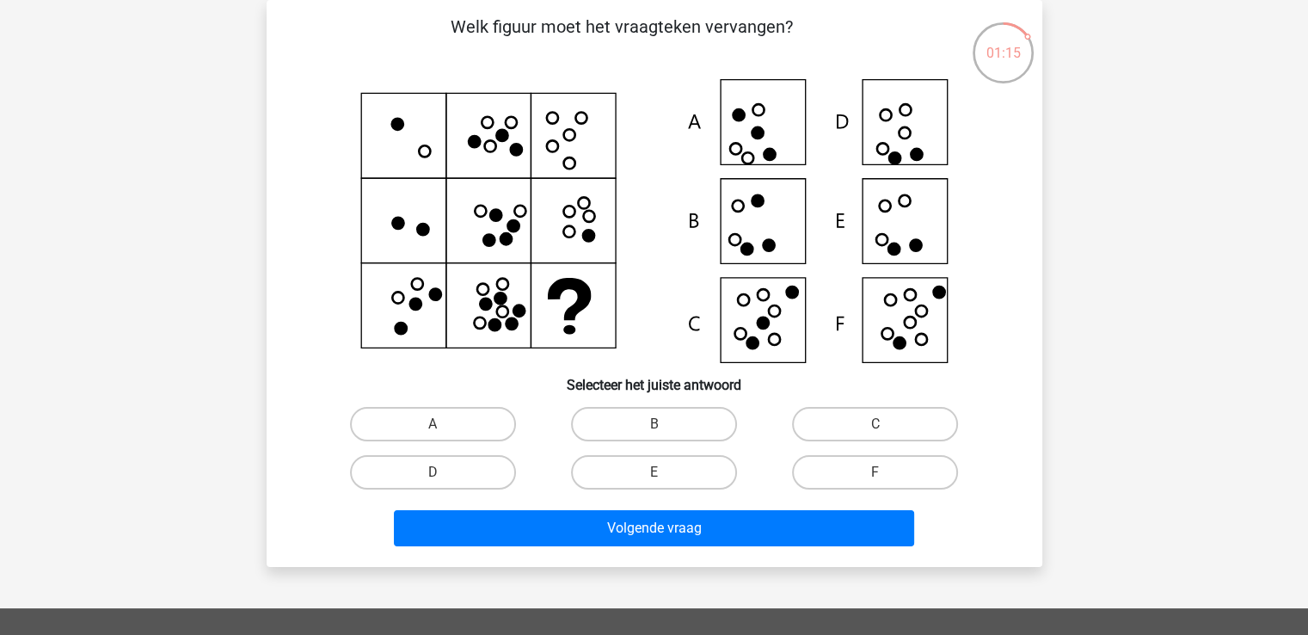
click at [1071, 239] on div "Registreer" at bounding box center [654, 491] width 1308 height 1141
drag, startPoint x: 1052, startPoint y: 280, endPoint x: 1058, endPoint y: 294, distance: 15.0
click at [1053, 286] on div "01:04 Vraag 6 van de 12 Categorie: LTP gratis assessment Welk figuur moet het v…" at bounding box center [654, 283] width 803 height 567
click at [1073, 292] on div "Registreer" at bounding box center [654, 491] width 1308 height 1141
click at [430, 482] on label "D" at bounding box center [433, 472] width 166 height 34
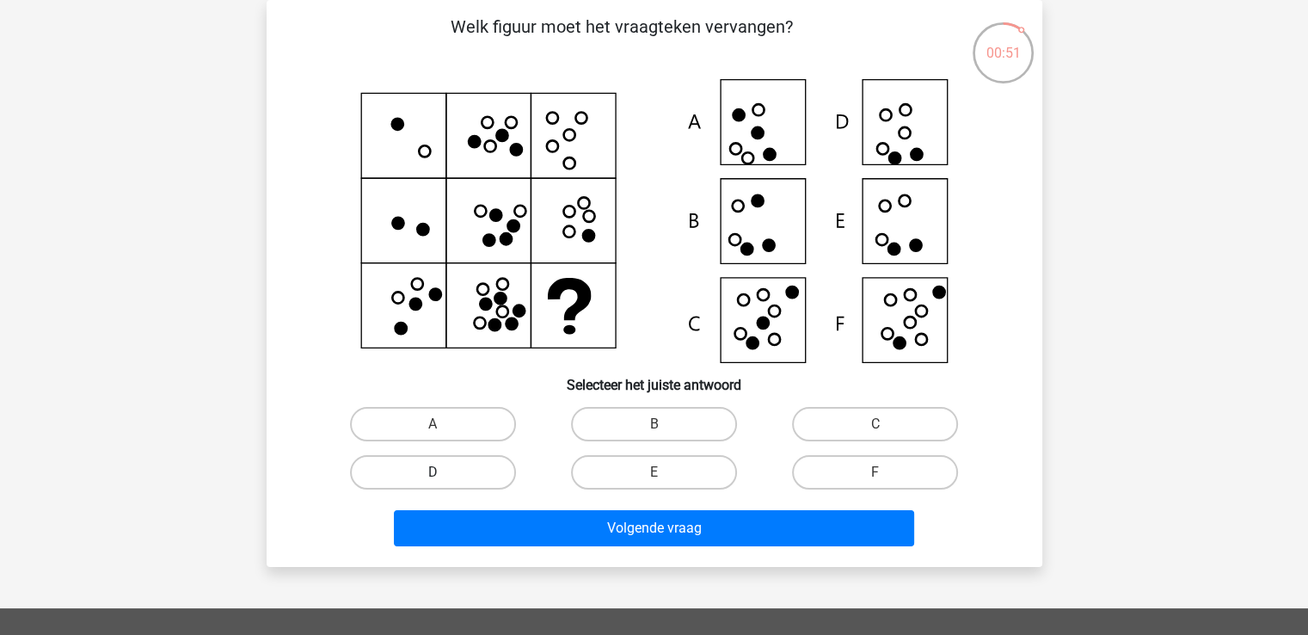
click at [433, 482] on input "D" at bounding box center [438, 477] width 11 height 11
radio input "true"
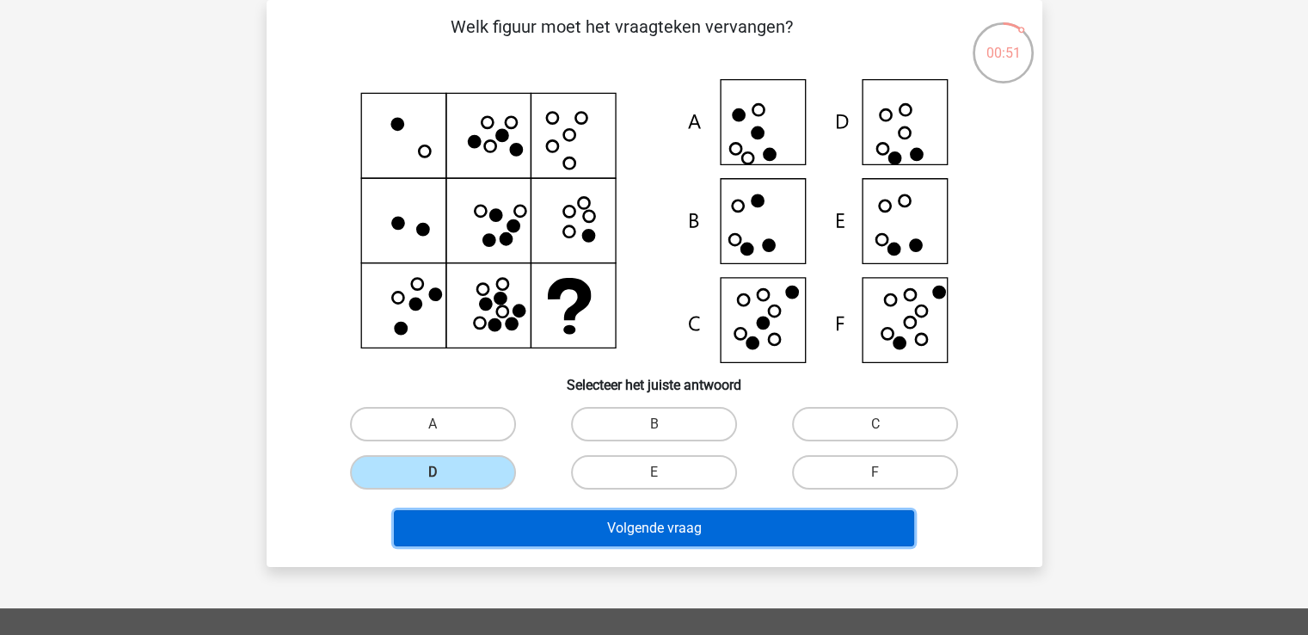
click at [437, 522] on button "Volgende vraag" at bounding box center [654, 528] width 520 height 36
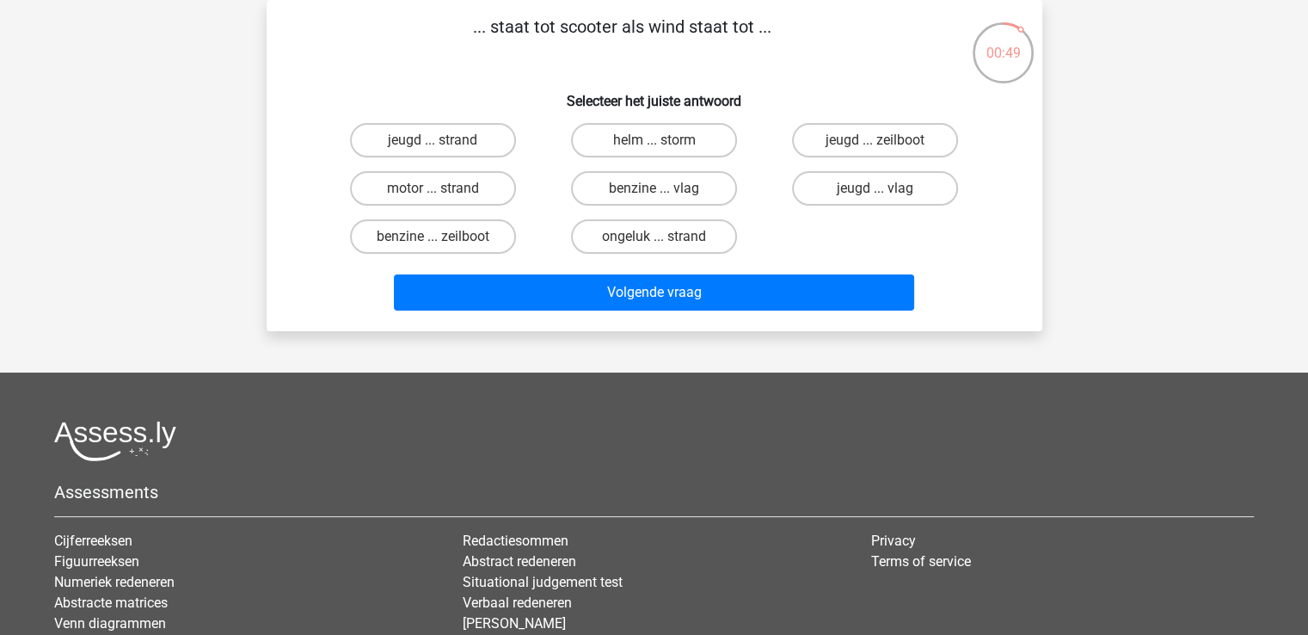
click at [1101, 184] on div "Registreer" at bounding box center [654, 374] width 1308 height 906
click at [1086, 173] on div "Registreer" at bounding box center [654, 374] width 1308 height 906
click at [647, 138] on label "helm ... storm" at bounding box center [654, 140] width 166 height 34
click at [654, 140] on input "helm ... storm" at bounding box center [659, 145] width 11 height 11
radio input "true"
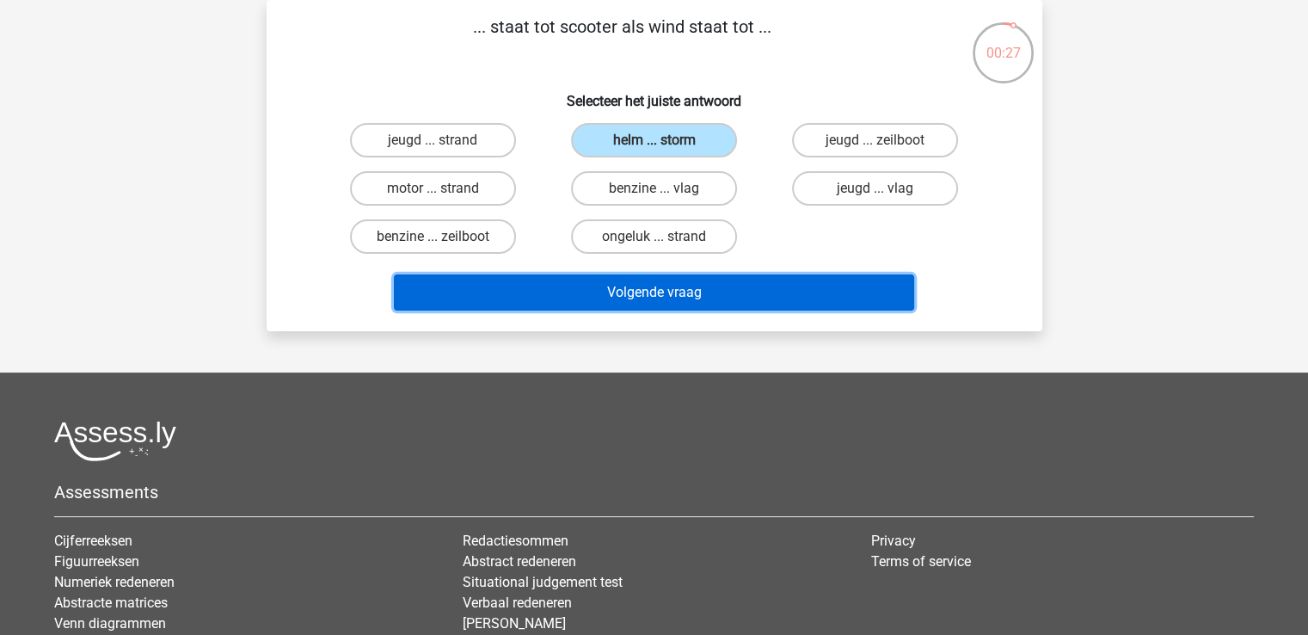
click at [629, 294] on button "Volgende vraag" at bounding box center [654, 292] width 520 height 36
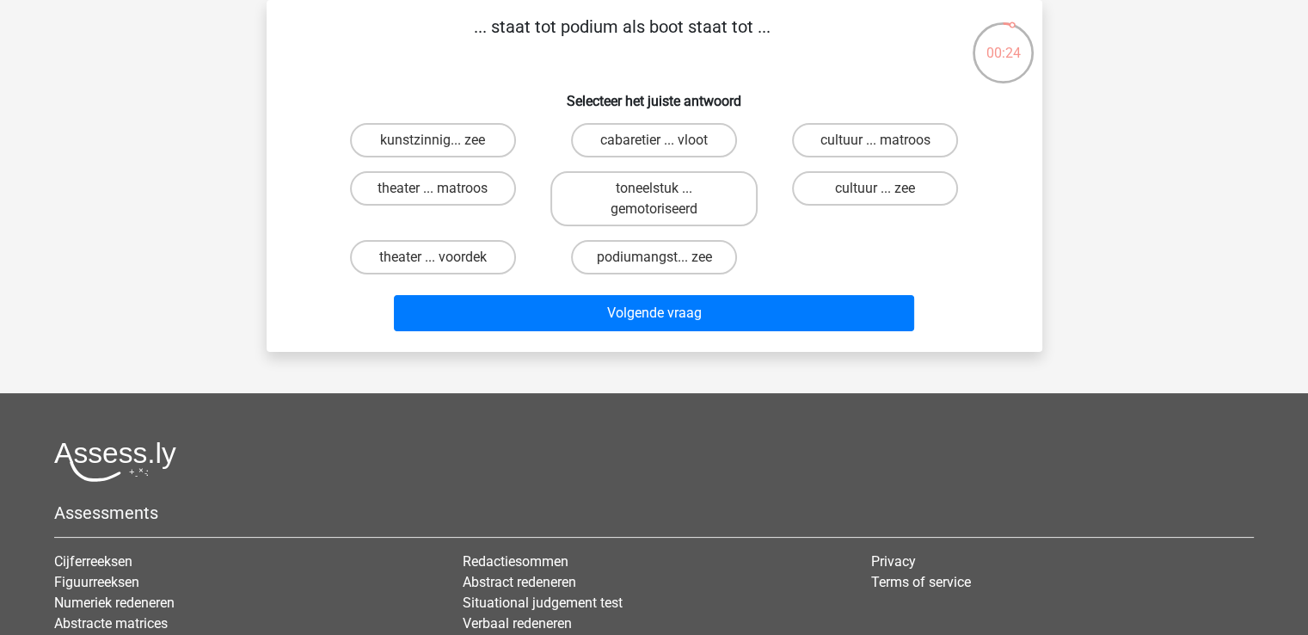
click at [616, 38] on p "... staat tot podium als boot staat tot ..." at bounding box center [622, 40] width 656 height 52
click at [431, 265] on label "theater ... voordek" at bounding box center [433, 257] width 166 height 34
click at [433, 265] on input "theater ... voordek" at bounding box center [438, 262] width 11 height 11
radio input "true"
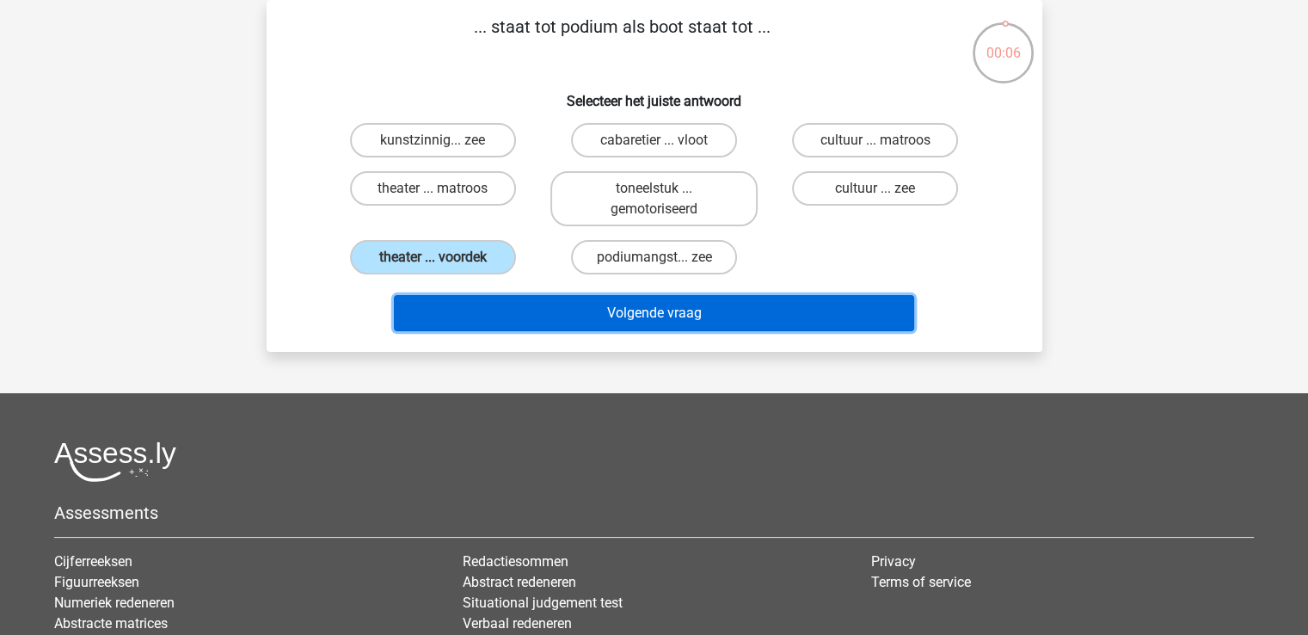
click at [447, 305] on button "Volgende vraag" at bounding box center [654, 313] width 520 height 36
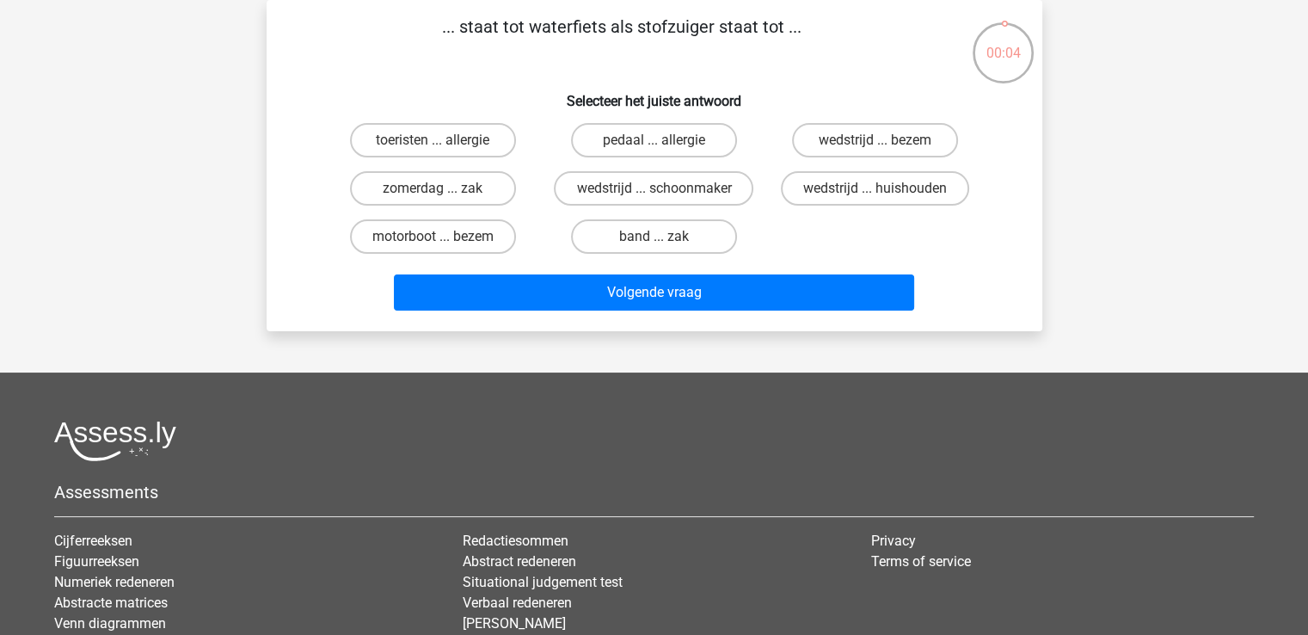
click at [572, 54] on p "... staat tot waterfiets als stofzuiger staat tot ..." at bounding box center [622, 40] width 656 height 52
click at [568, 24] on p "... staat tot waterfiets als stofzuiger staat tot ..." at bounding box center [622, 40] width 656 height 52
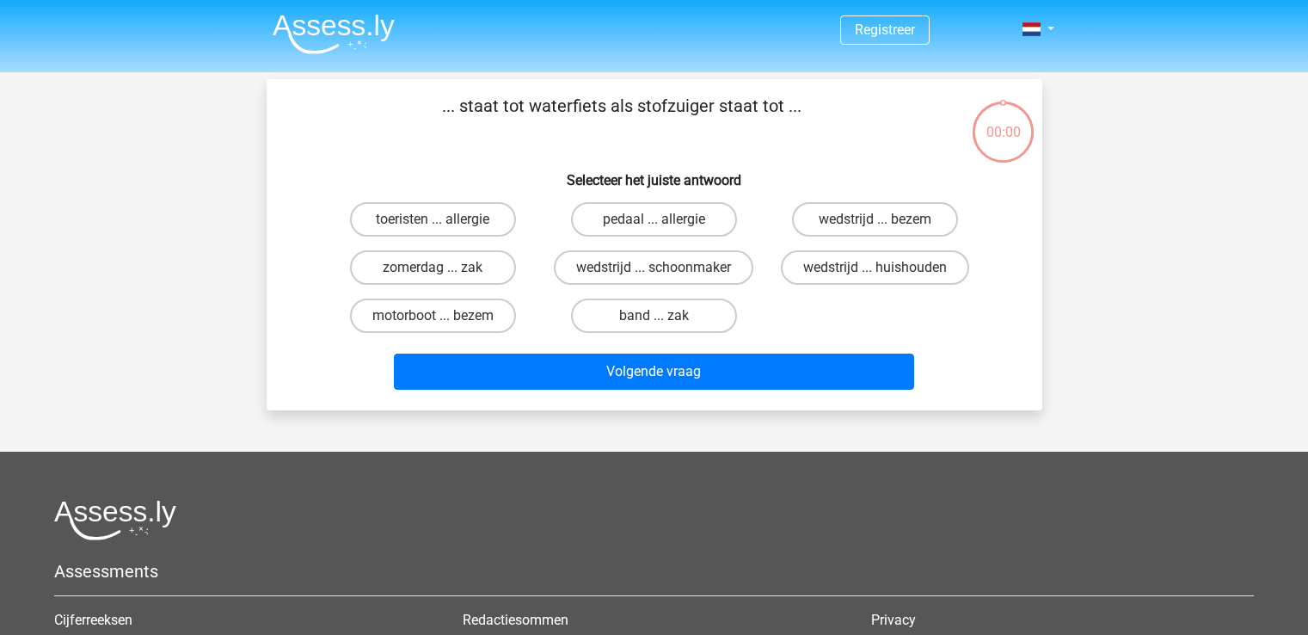
scroll to position [79, 0]
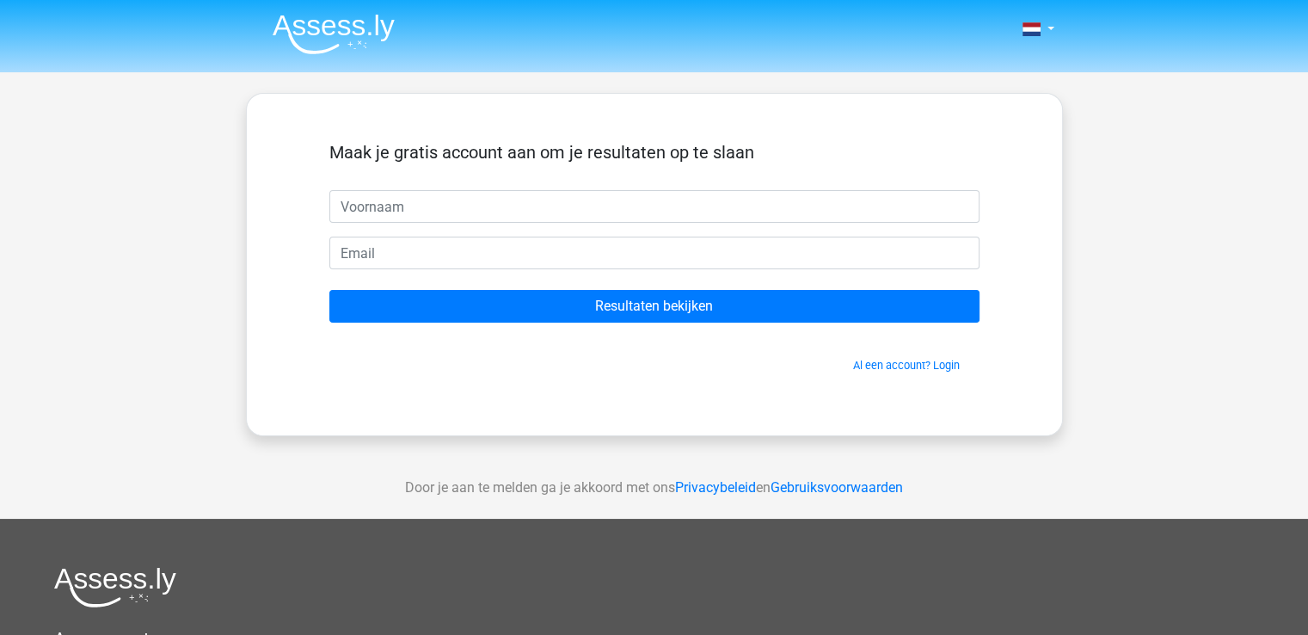
click at [643, 198] on input "text" at bounding box center [654, 206] width 650 height 33
type input "luca"
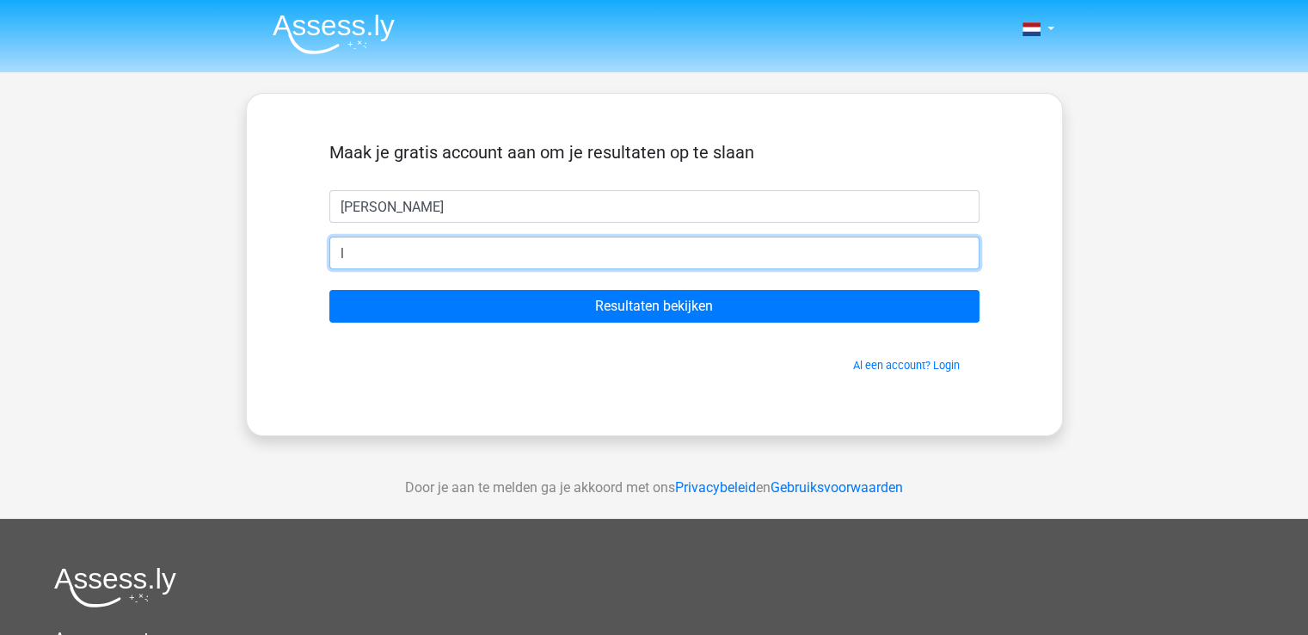
type input "lboudri367@student.novacollege.nl"
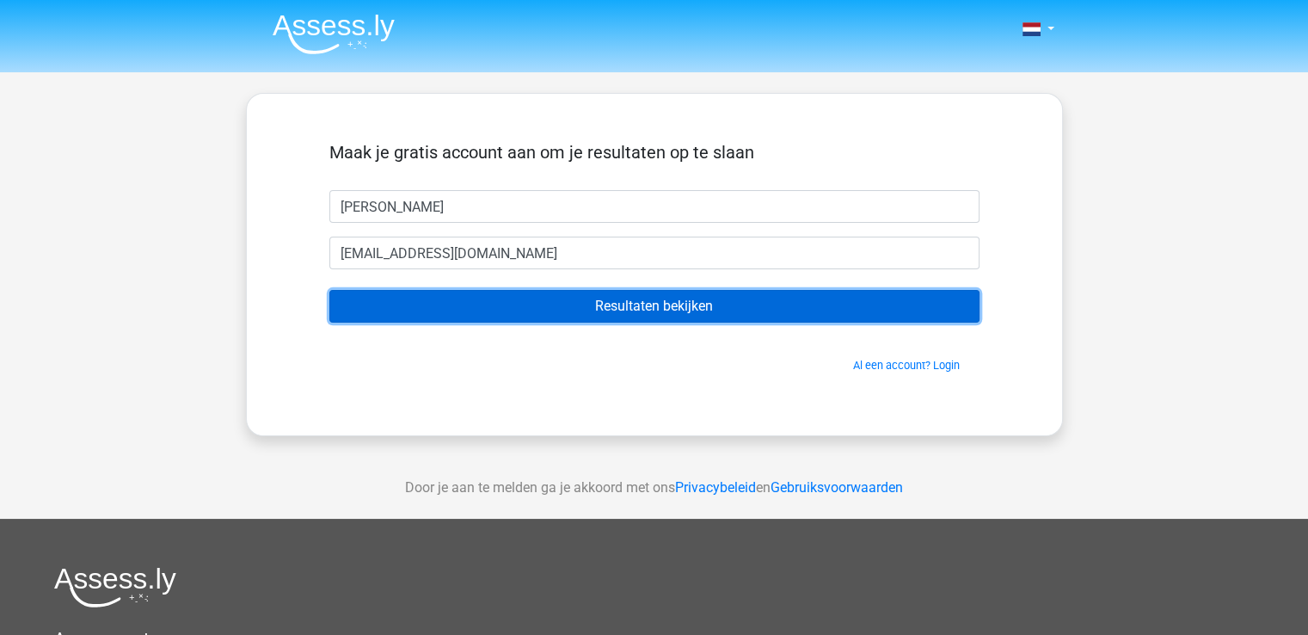
click at [677, 298] on input "Resultaten bekijken" at bounding box center [654, 306] width 650 height 33
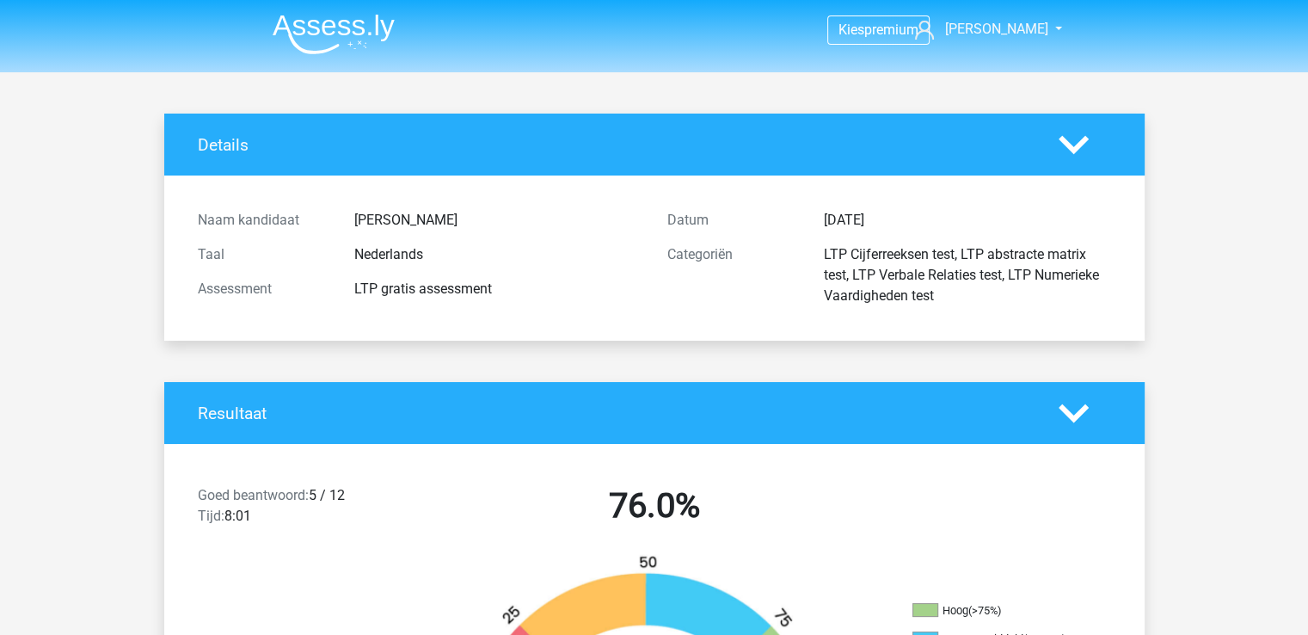
drag, startPoint x: 145, startPoint y: 444, endPoint x: 369, endPoint y: 597, distance: 271.7
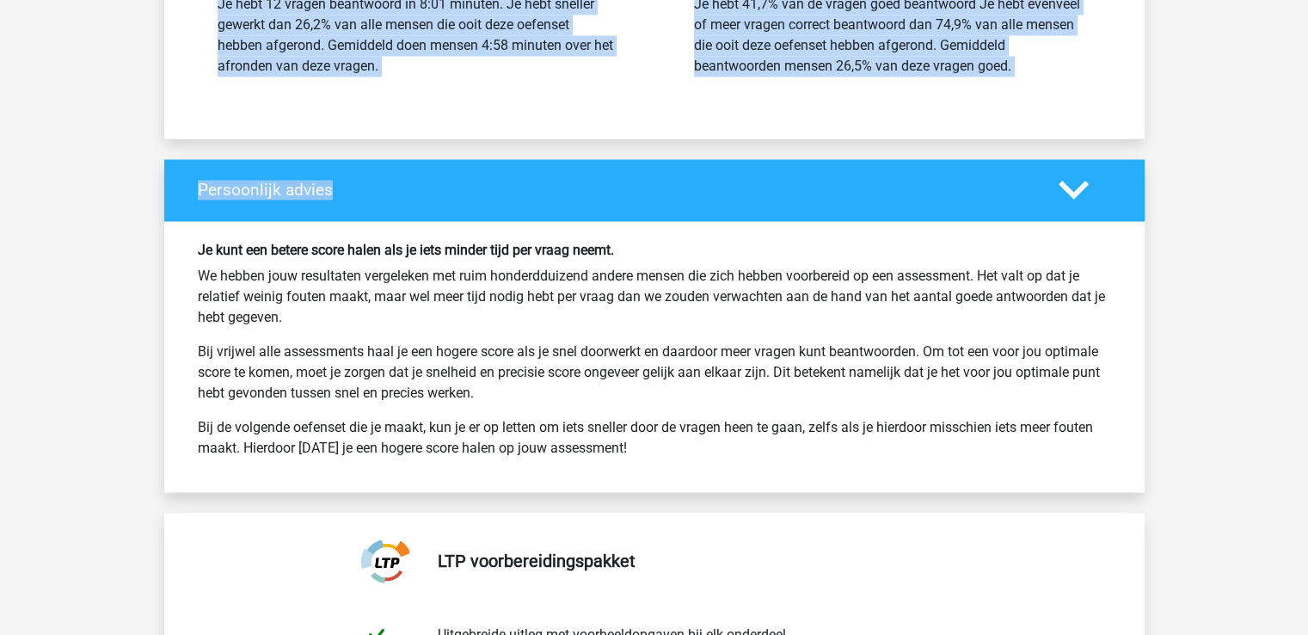
scroll to position [2753, 0]
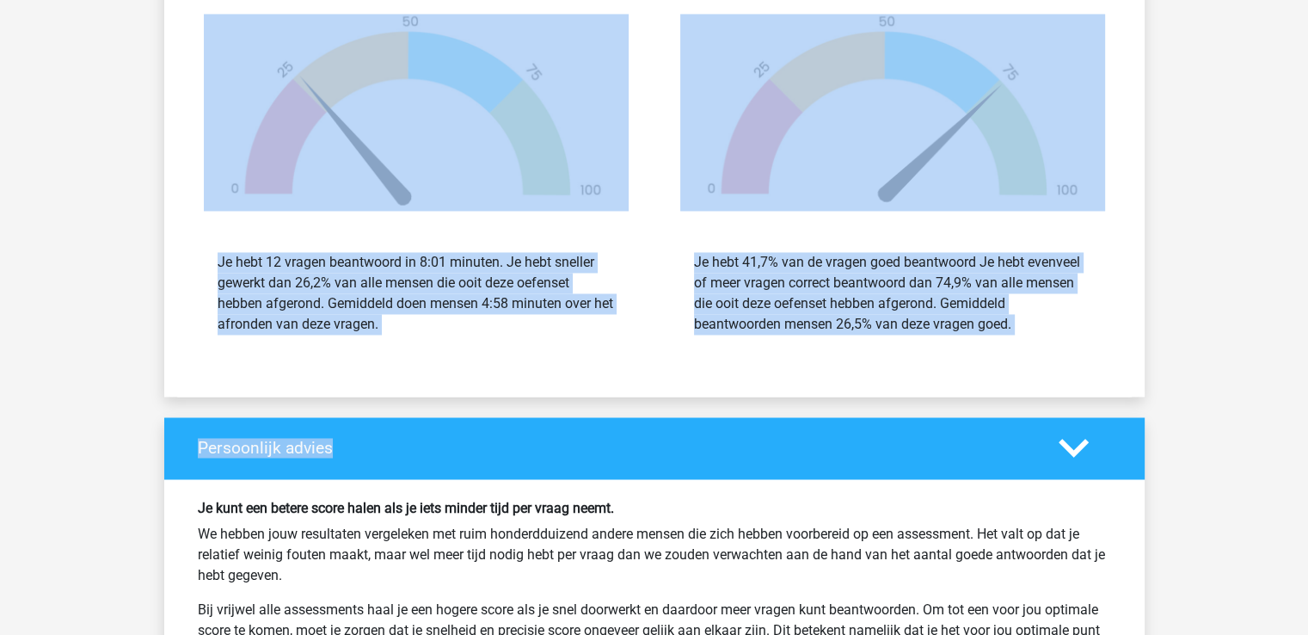
drag, startPoint x: 179, startPoint y: 225, endPoint x: 1035, endPoint y: 363, distance: 866.9
copy div "Lore ipsumdolor: 7 / 41 Sita: 5:29 57.9% Cons (>05%) Adipiscingelit (75-34%) Se…"
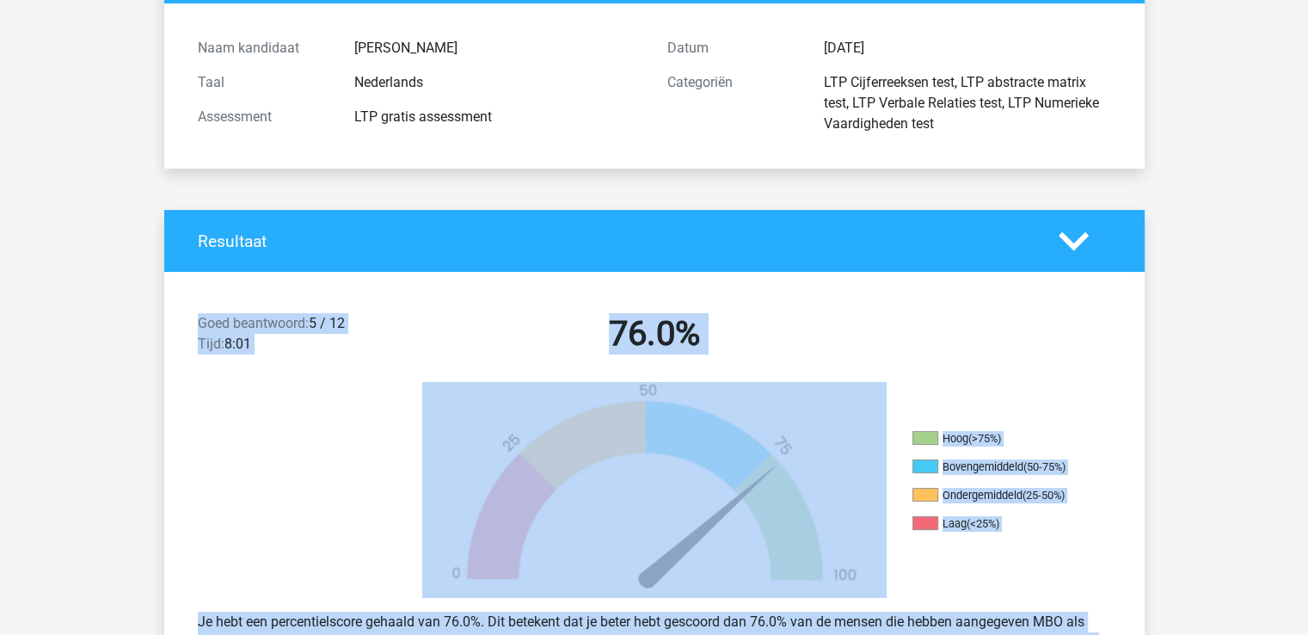
scroll to position [258, 0]
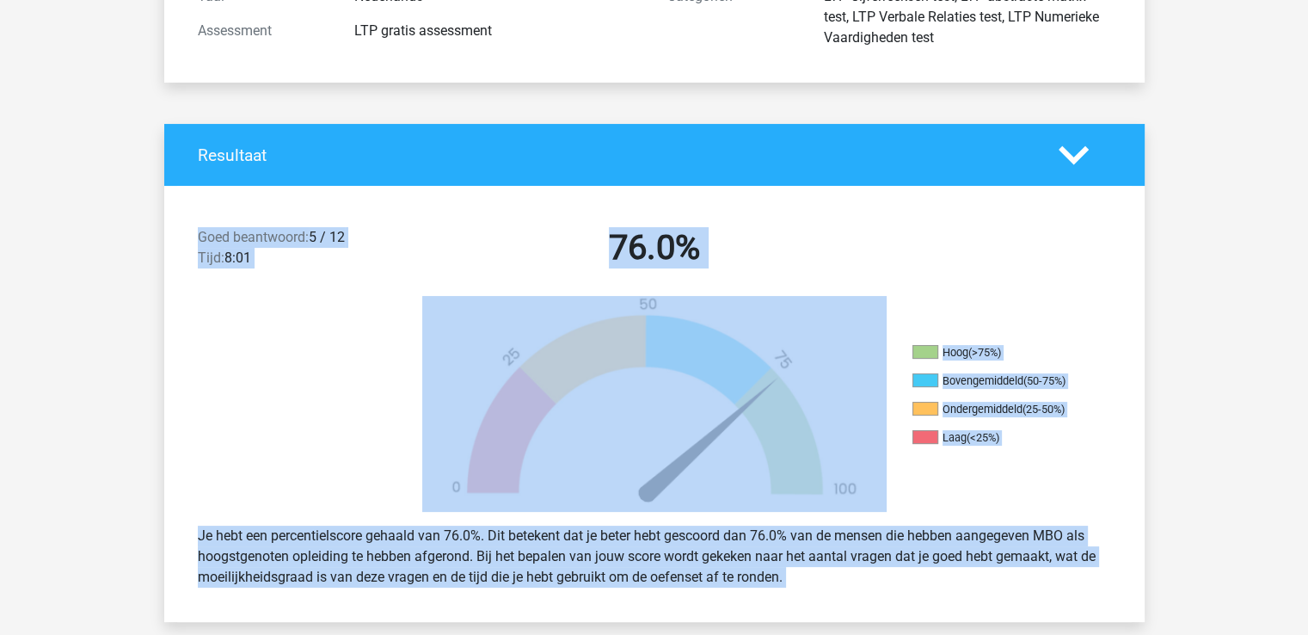
click at [495, 363] on img at bounding box center [654, 404] width 464 height 216
click at [1015, 279] on div "Goed beantwoord: 5 / 12 Tijd: 8:01 76.0%" at bounding box center [654, 250] width 981 height 89
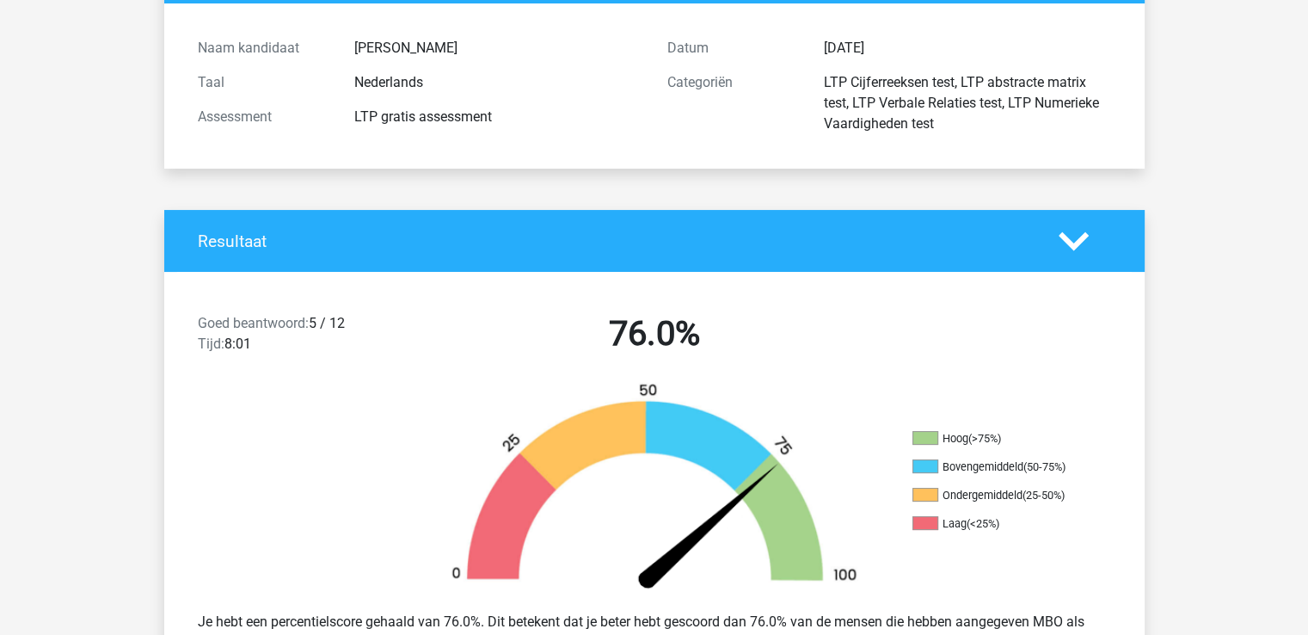
scroll to position [0, 0]
